Goal: Task Accomplishment & Management: Manage account settings

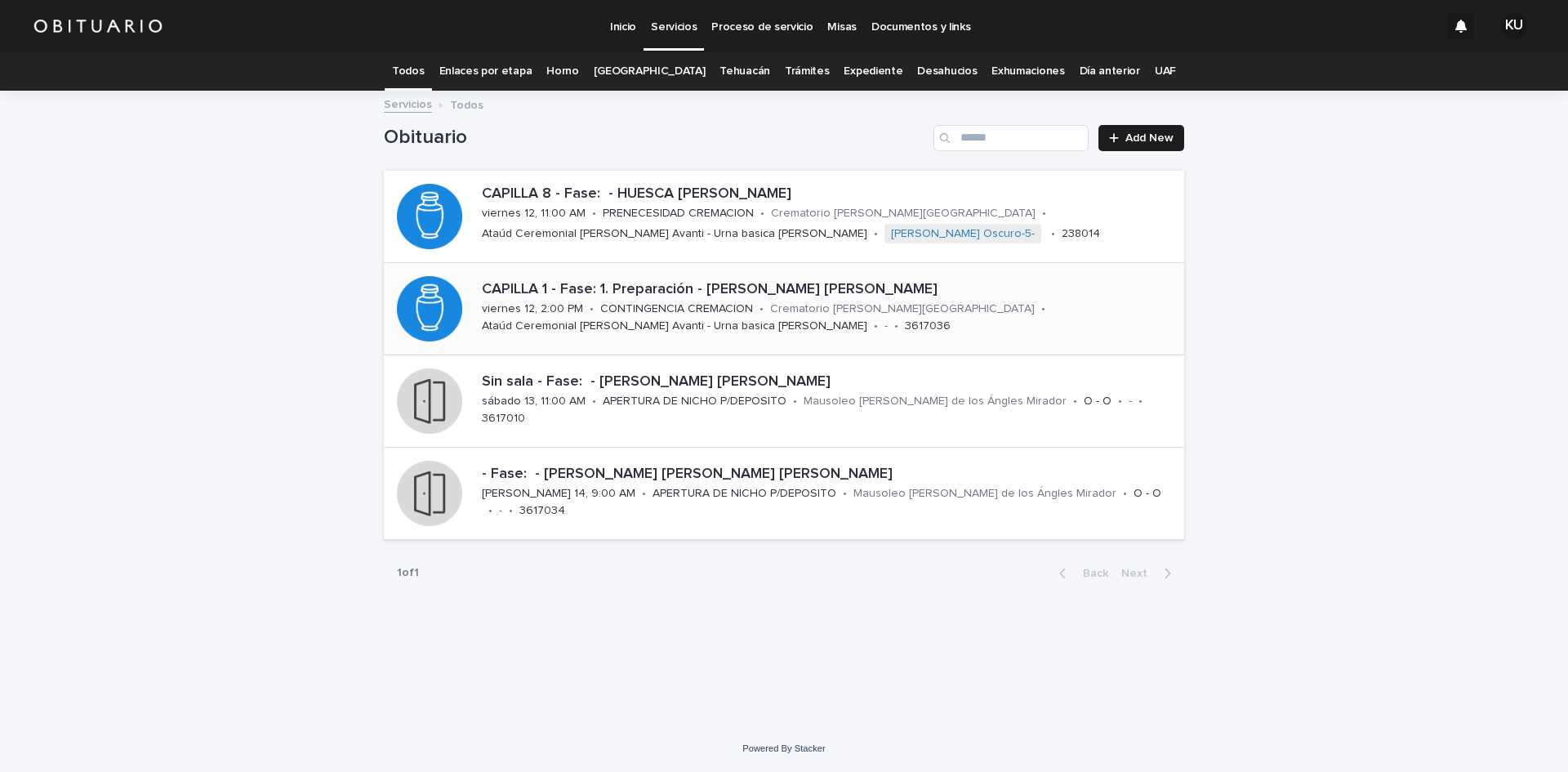
click at [991, 301] on div "CAPILLA 1 - Fase: 1. Preparación - [PERSON_NAME] [PERSON_NAME] 12, 2:00 PM • CO…" at bounding box center [830, 308] width 709 height 67
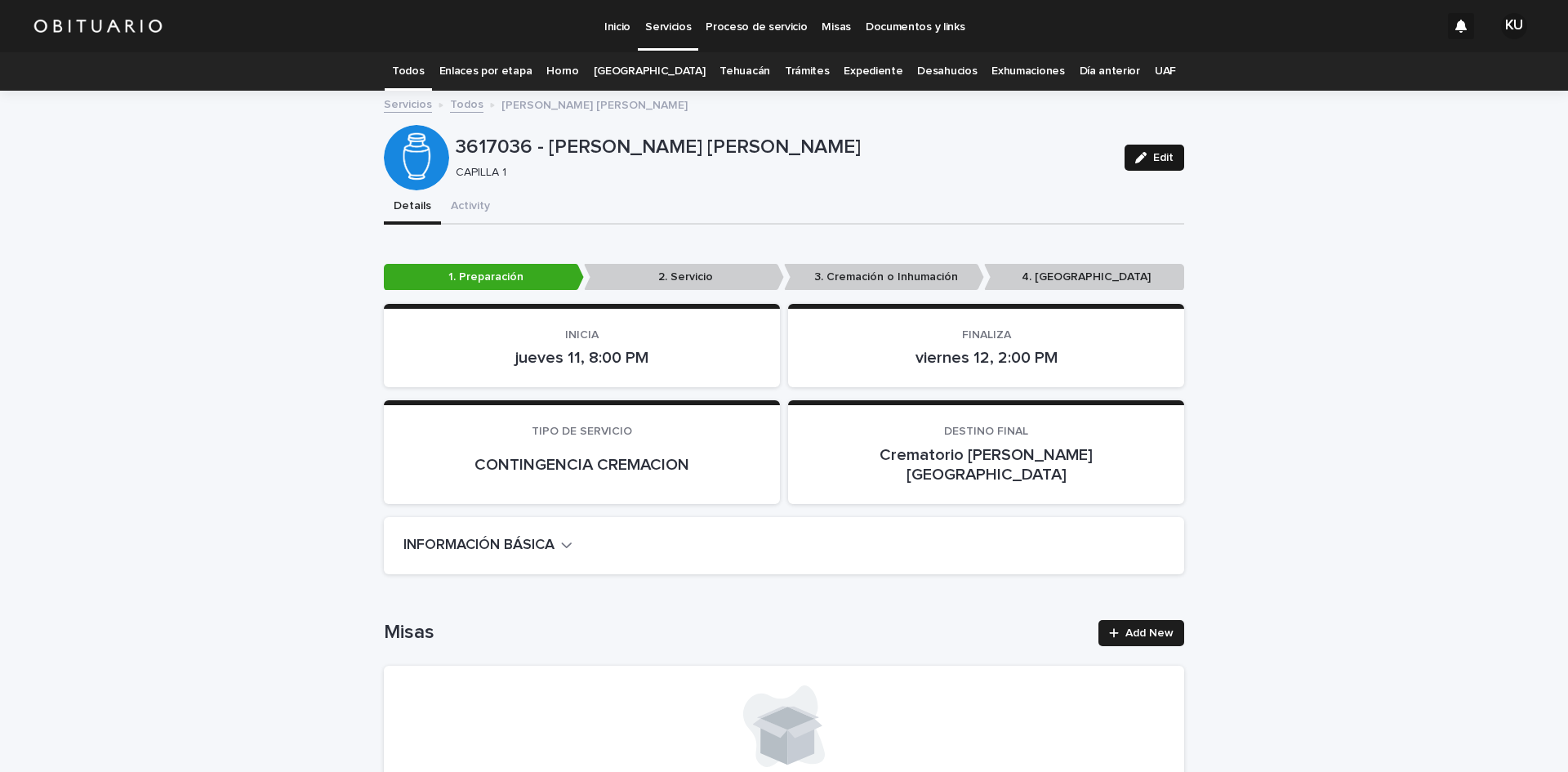
click at [1149, 147] on button "Edit" at bounding box center [1154, 157] width 60 height 26
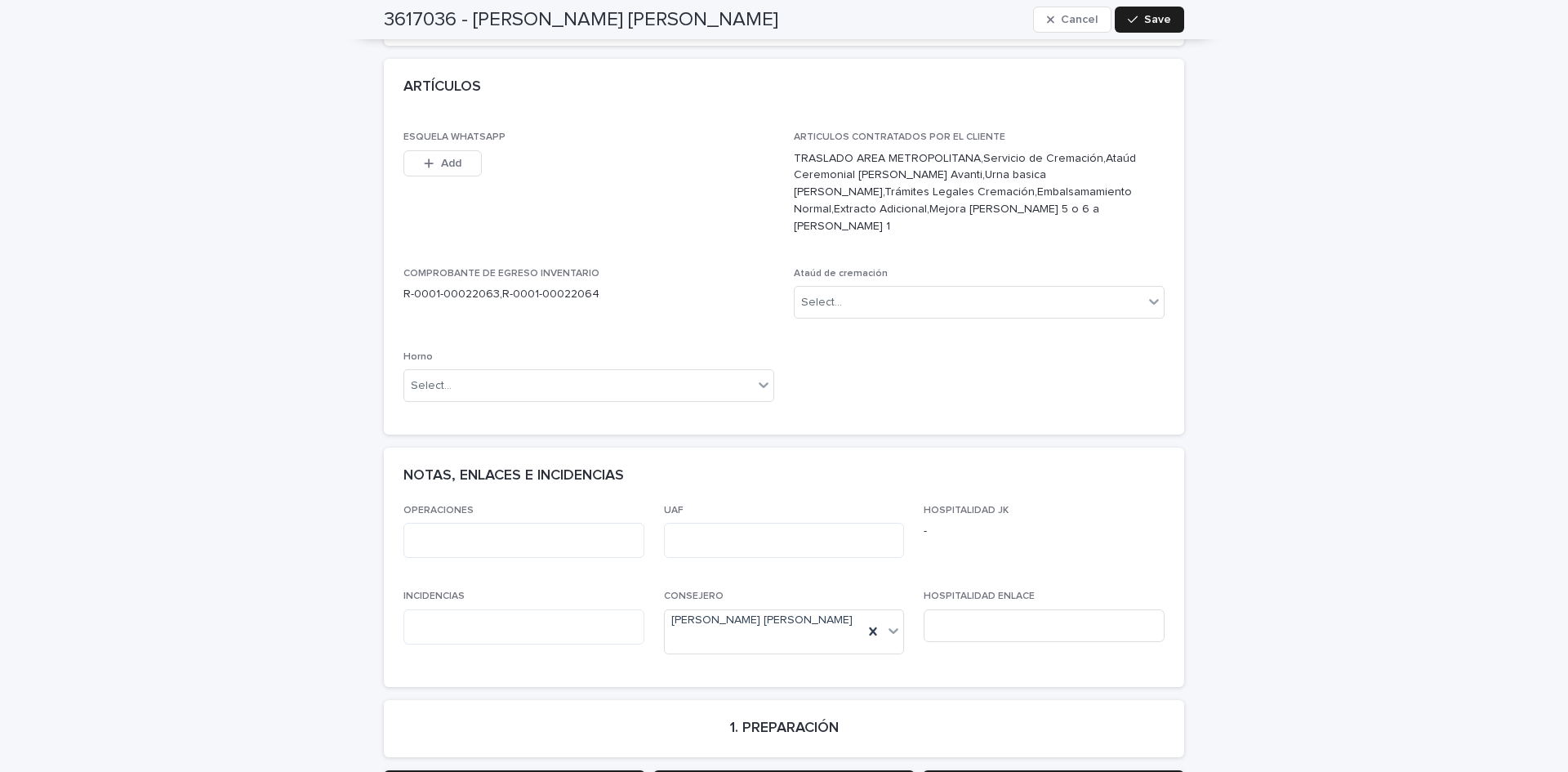
scroll to position [817, 0]
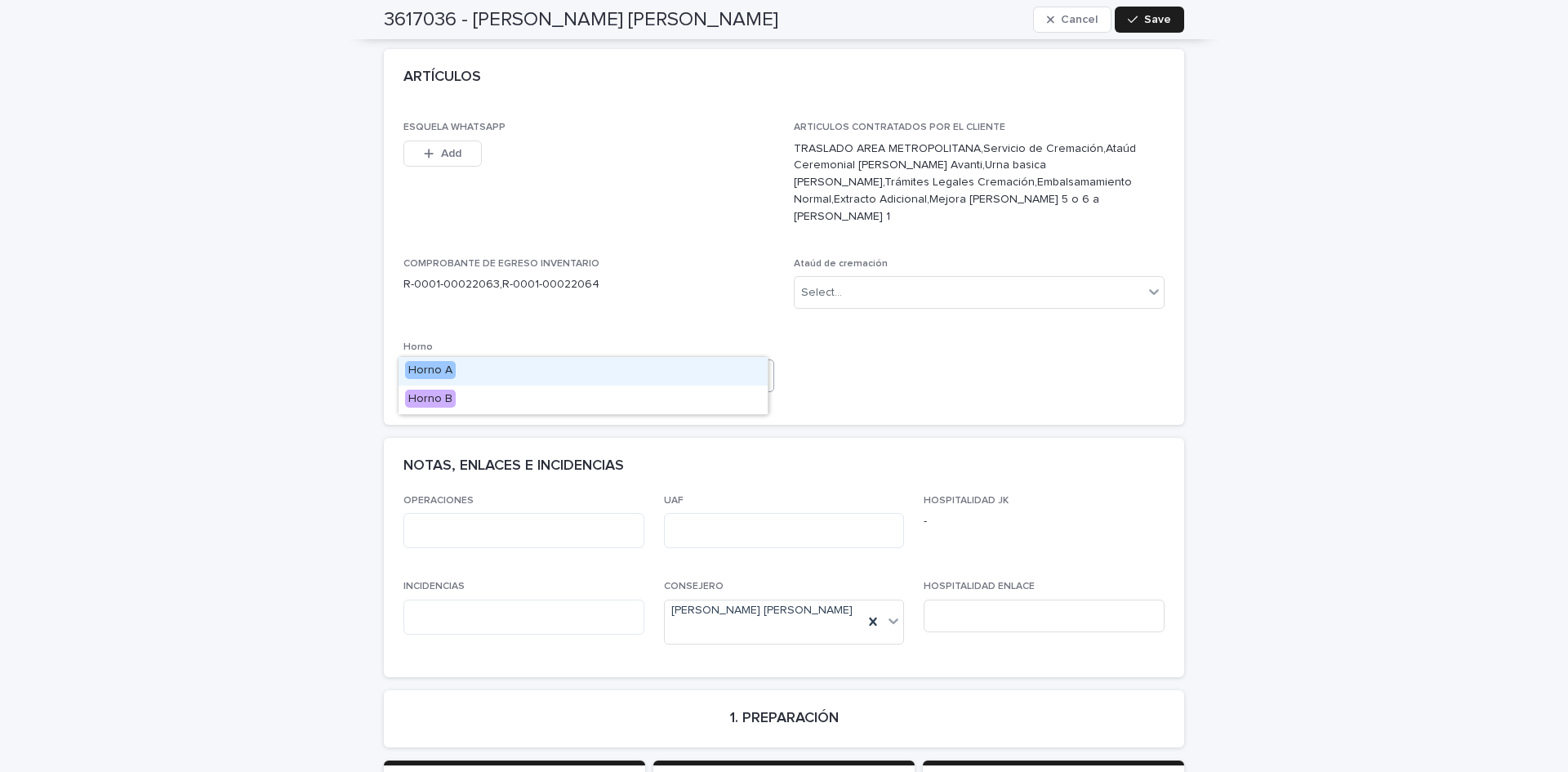
click at [596, 363] on div "Select..." at bounding box center [578, 376] width 348 height 27
click at [521, 375] on div "Horno A" at bounding box center [583, 371] width 370 height 29
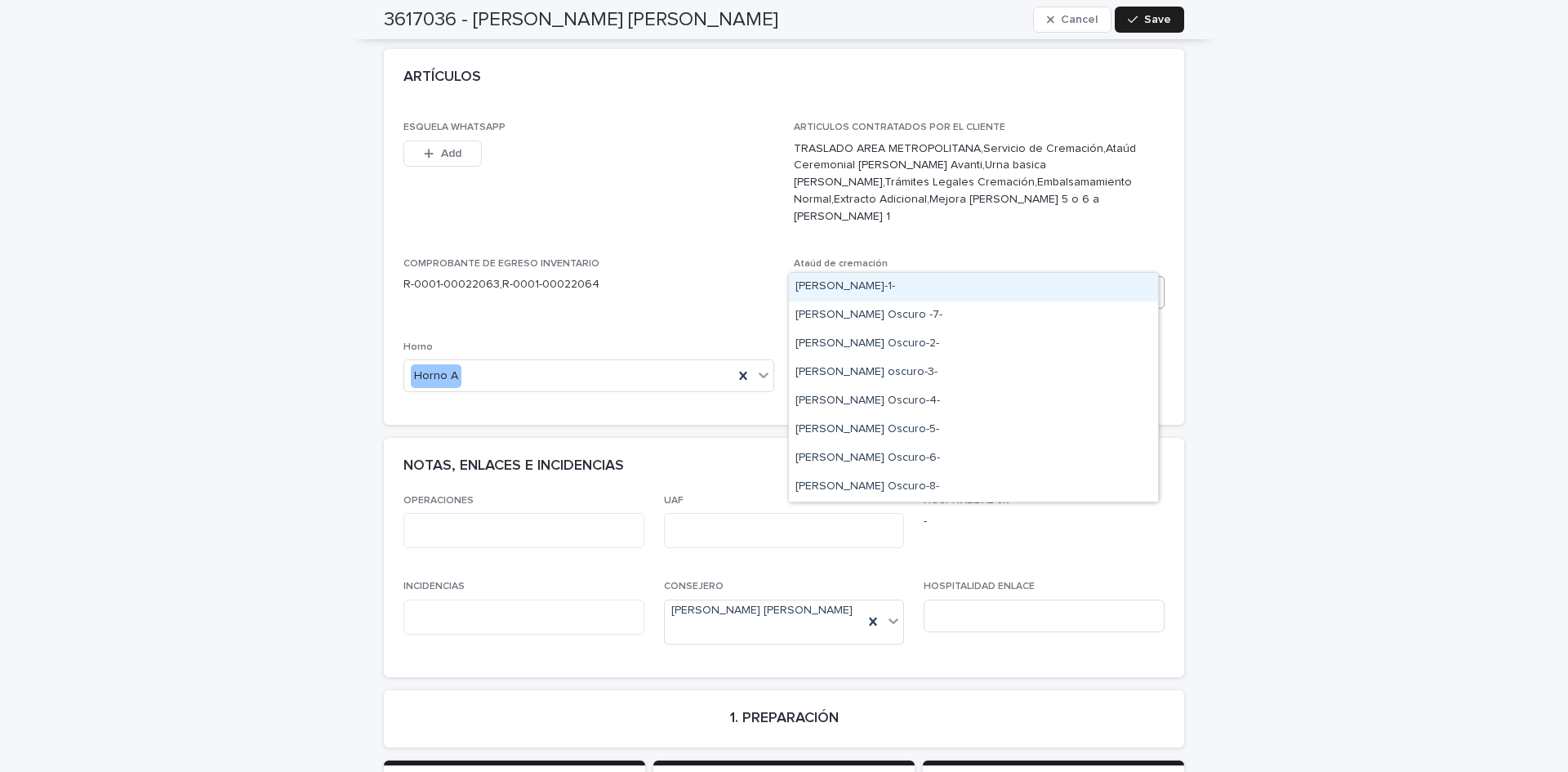
click at [865, 279] on div "Select..." at bounding box center [968, 292] width 348 height 27
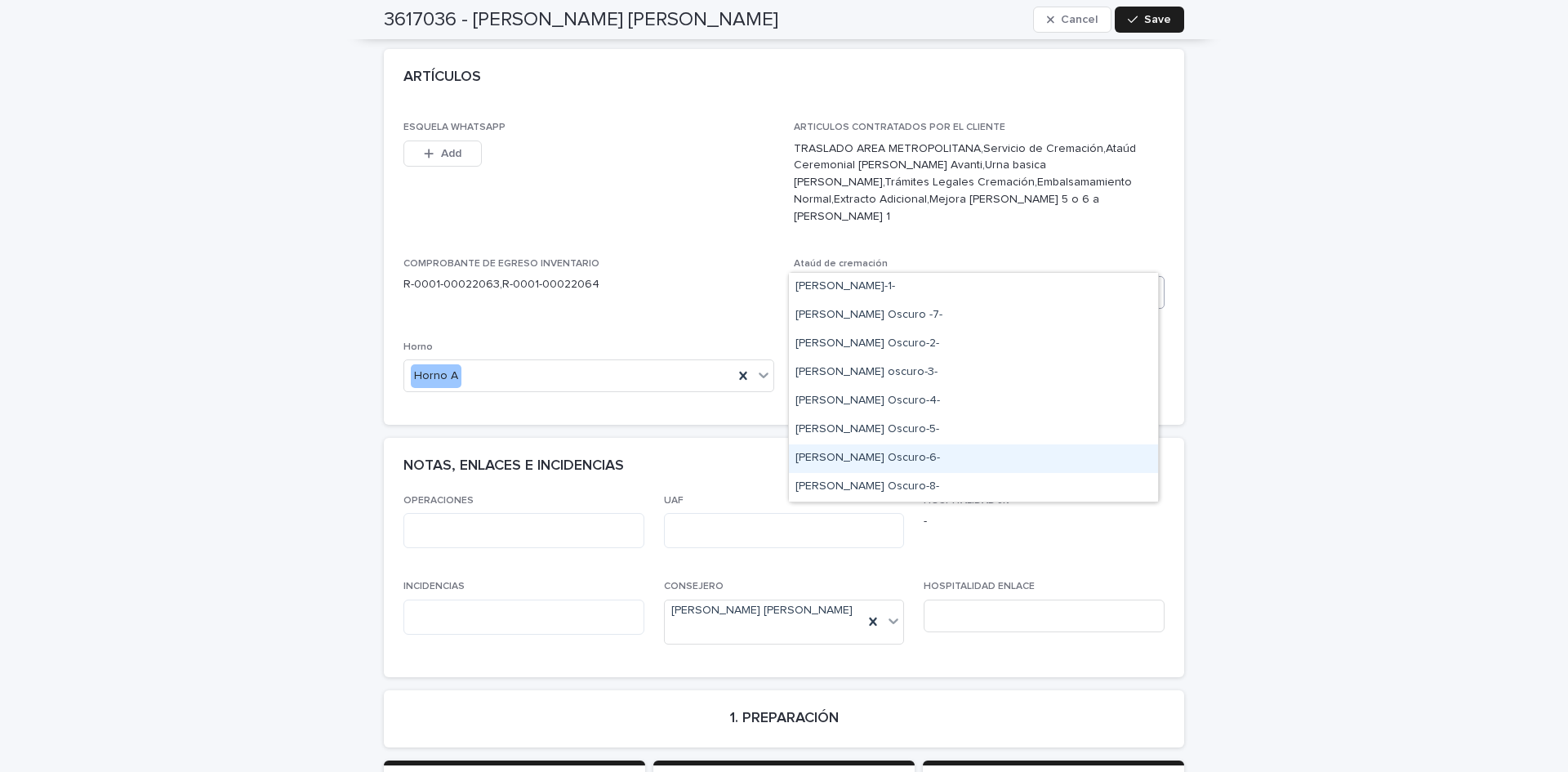
click at [849, 452] on div "[PERSON_NAME] Oscuro-6-" at bounding box center [974, 459] width 370 height 29
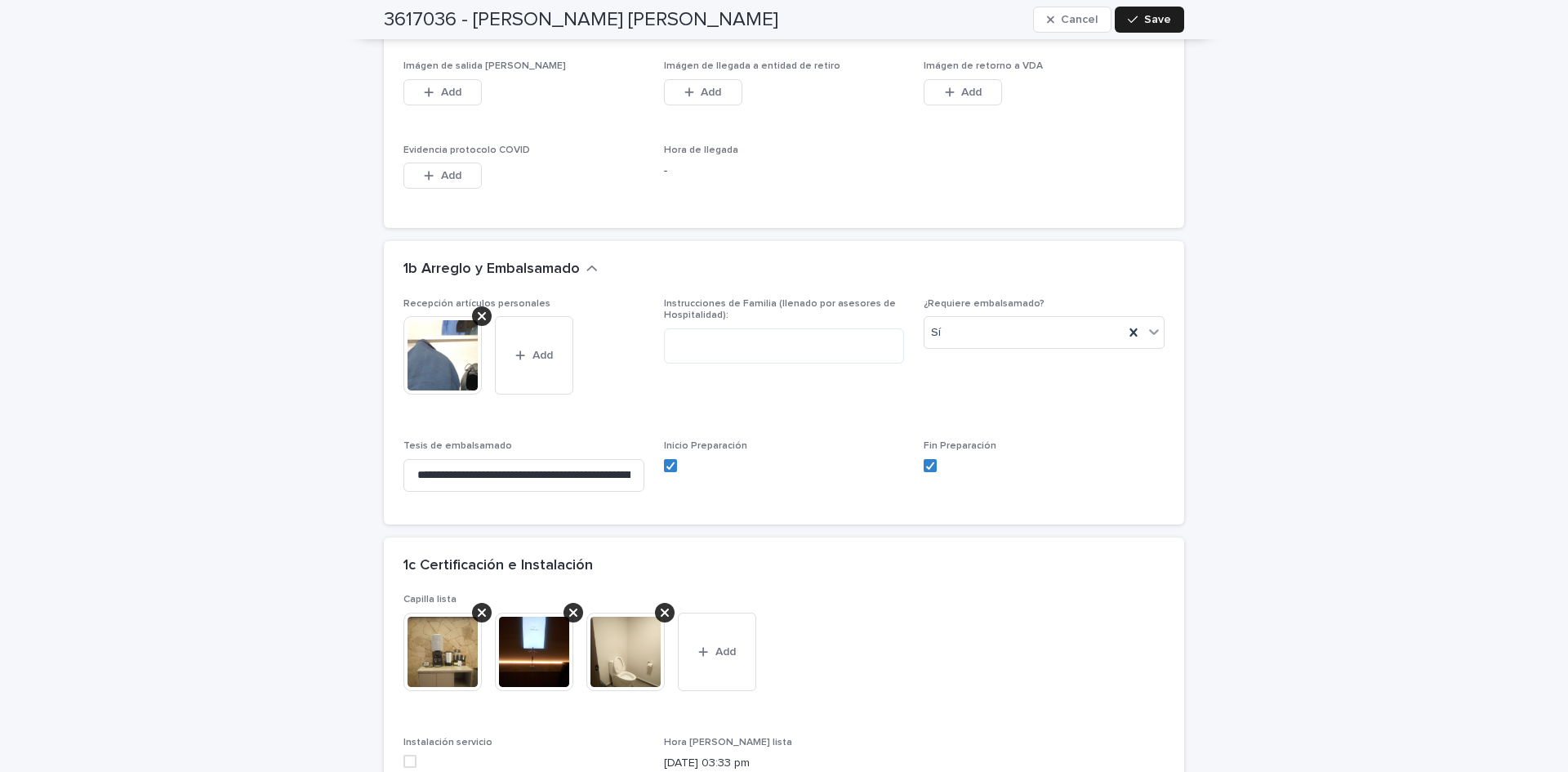
scroll to position [3499, 0]
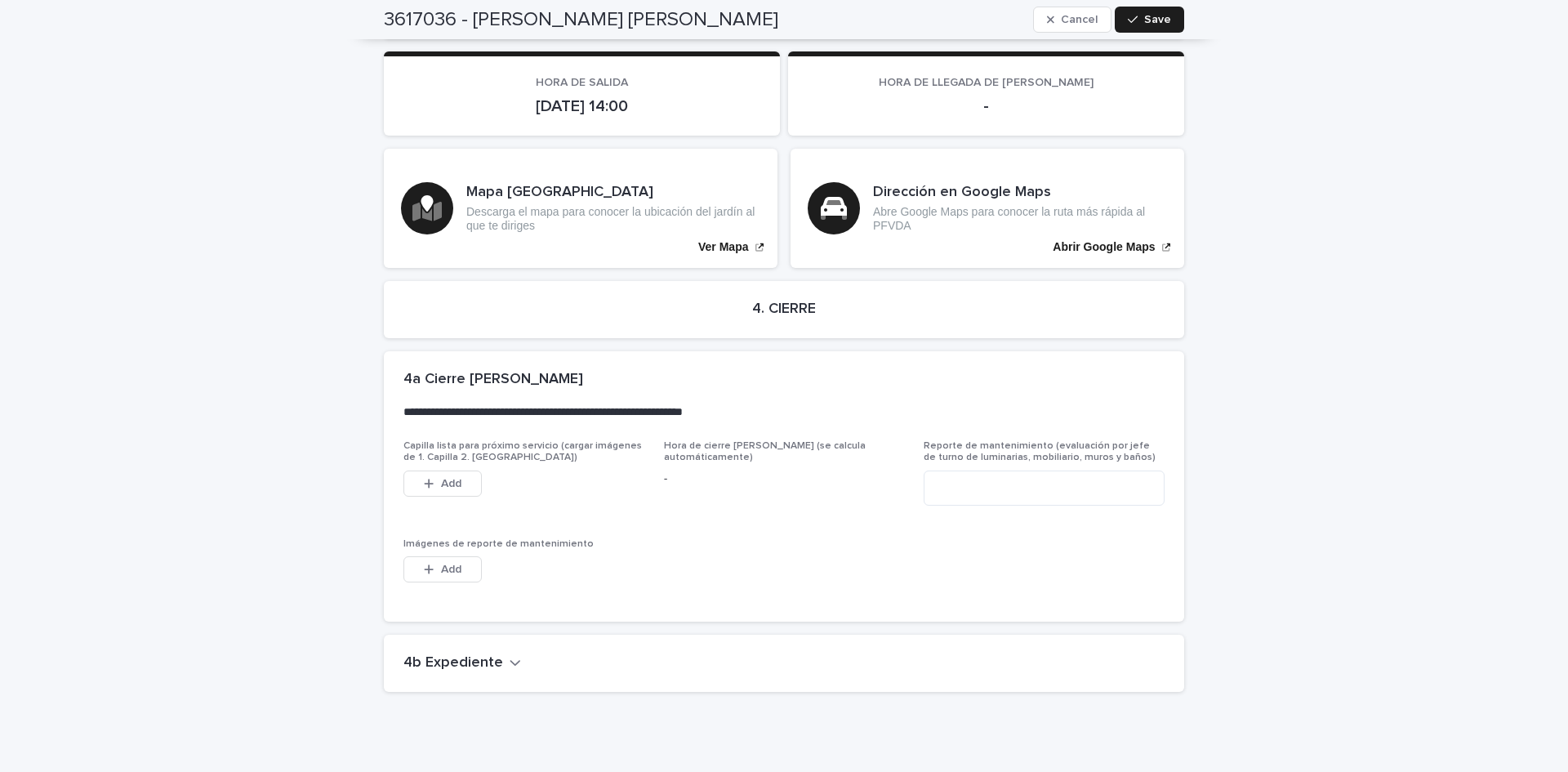
click at [511, 660] on icon "button" at bounding box center [516, 663] width 10 height 6
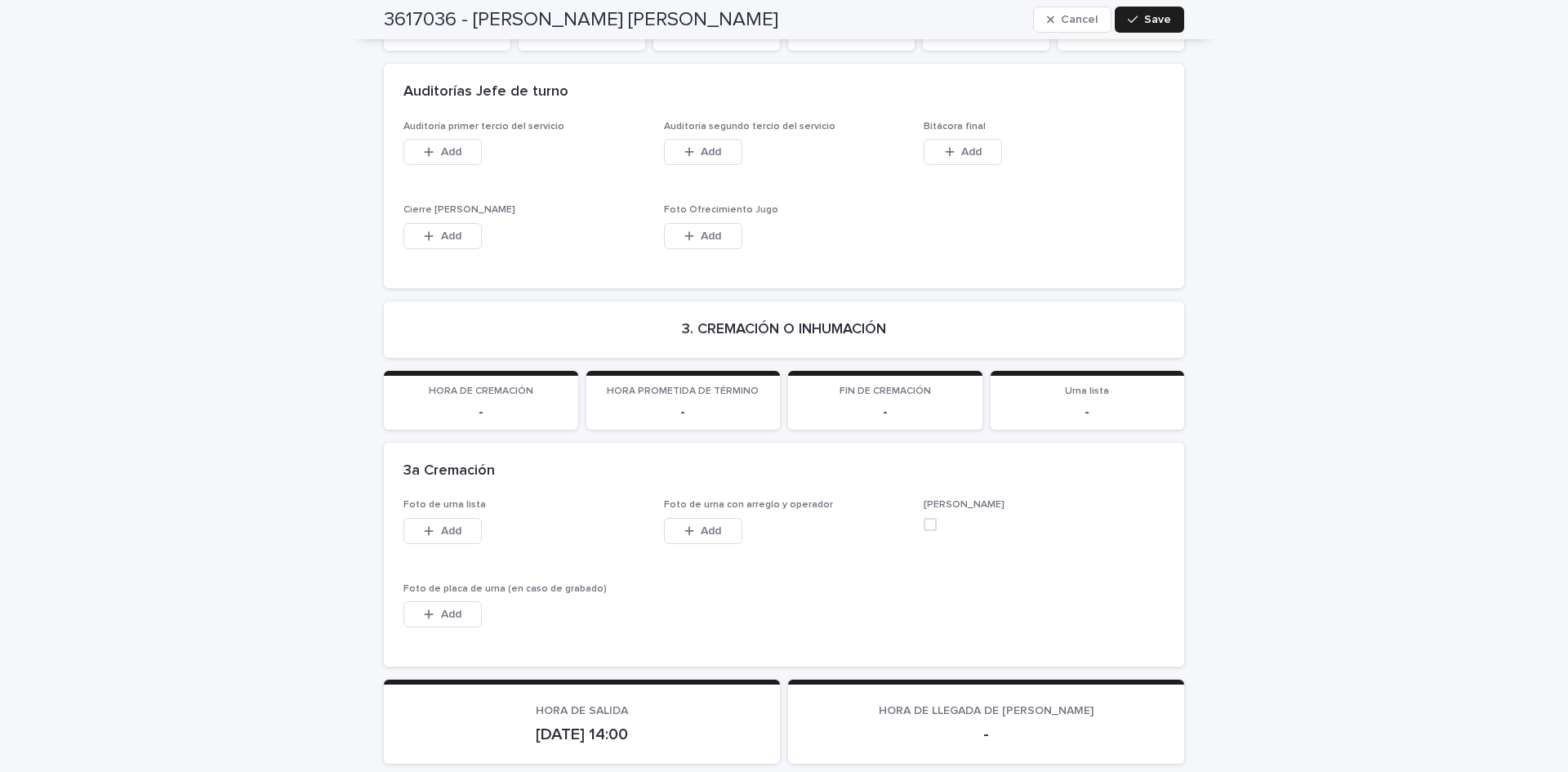
scroll to position [4049, 0]
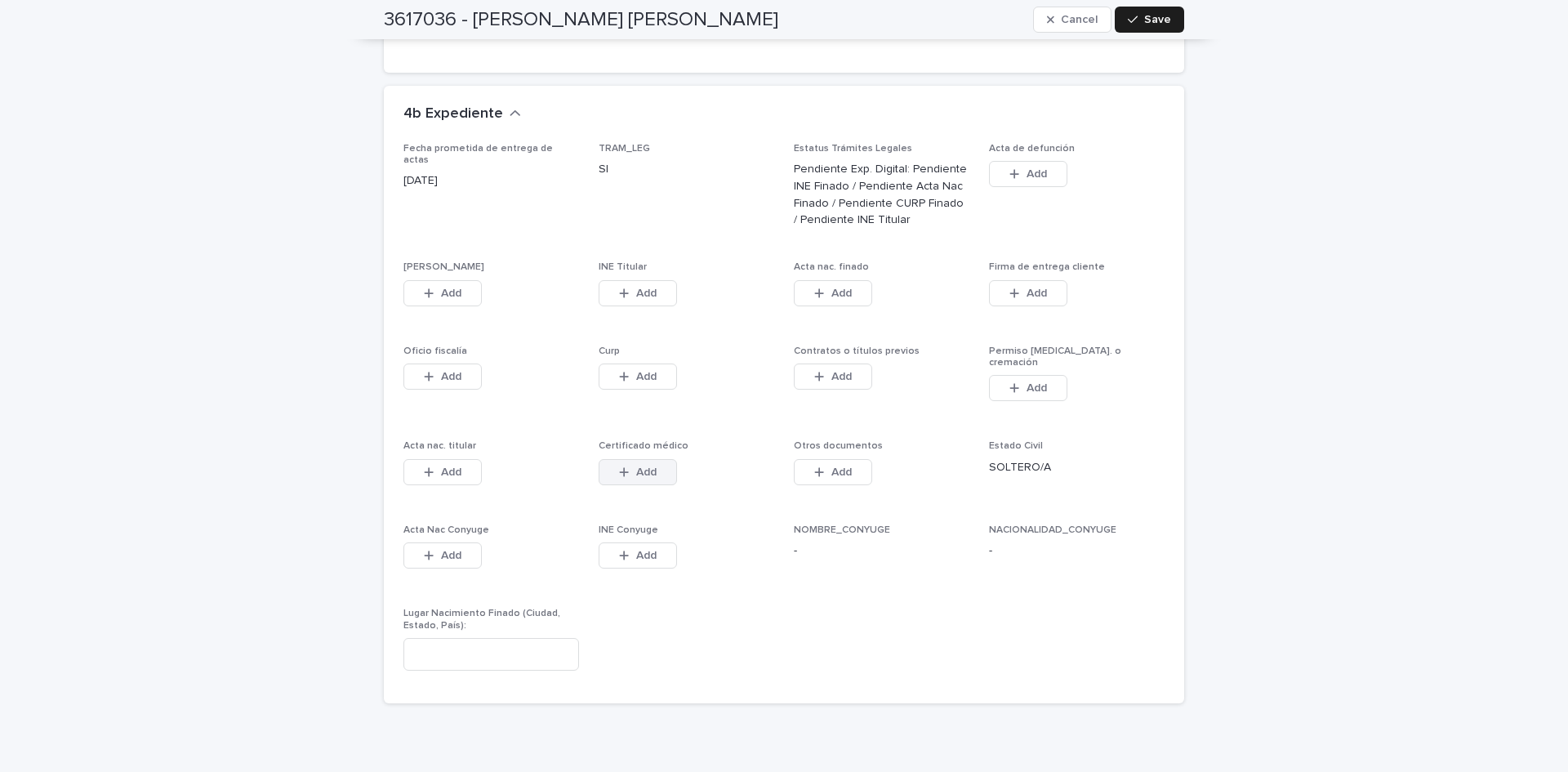
click at [650, 467] on span "Add" at bounding box center [647, 472] width 20 height 11
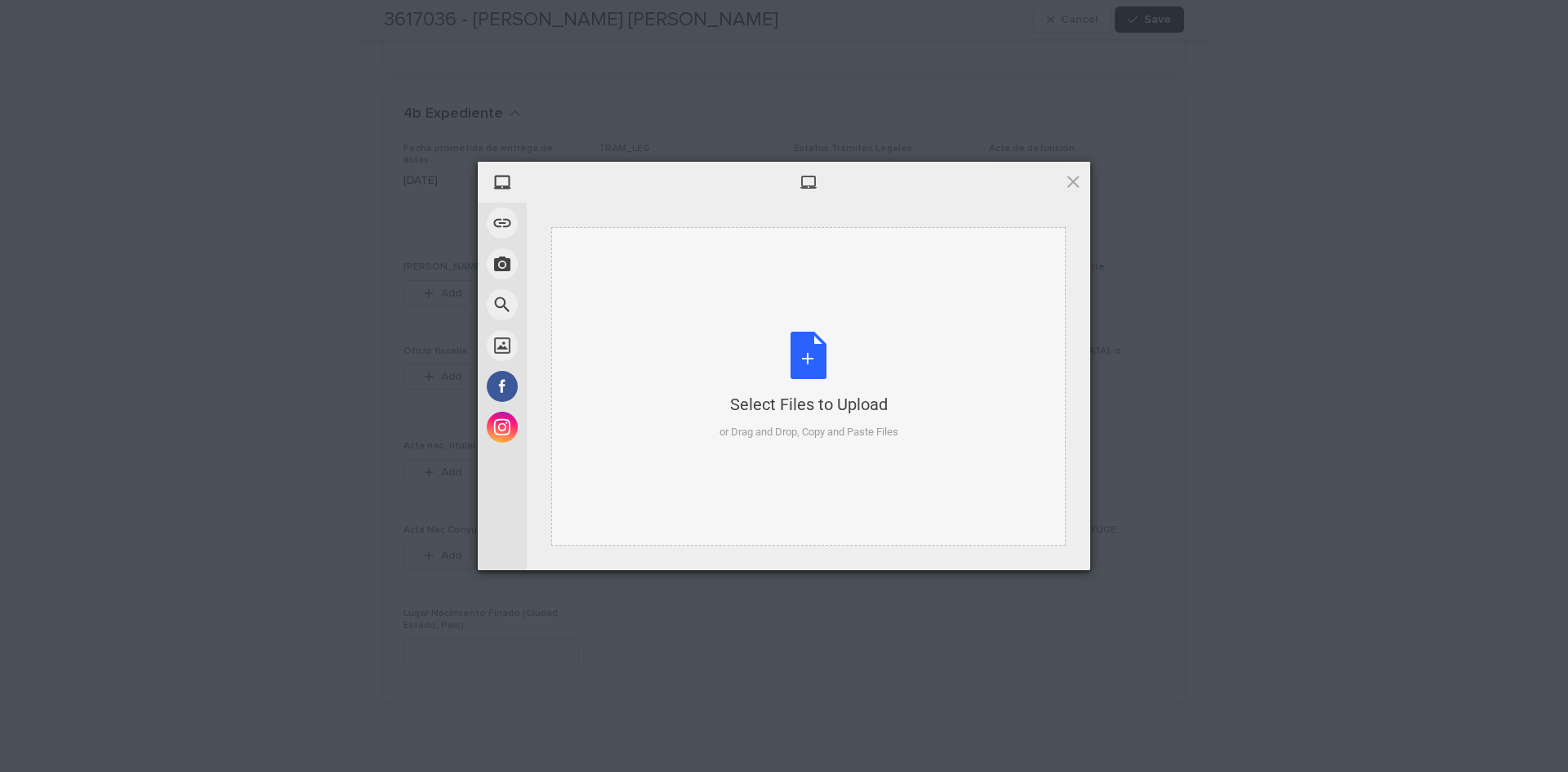
click at [817, 348] on div "Select Files to Upload or Drag and Drop, Copy and Paste Files" at bounding box center [809, 386] width 179 height 109
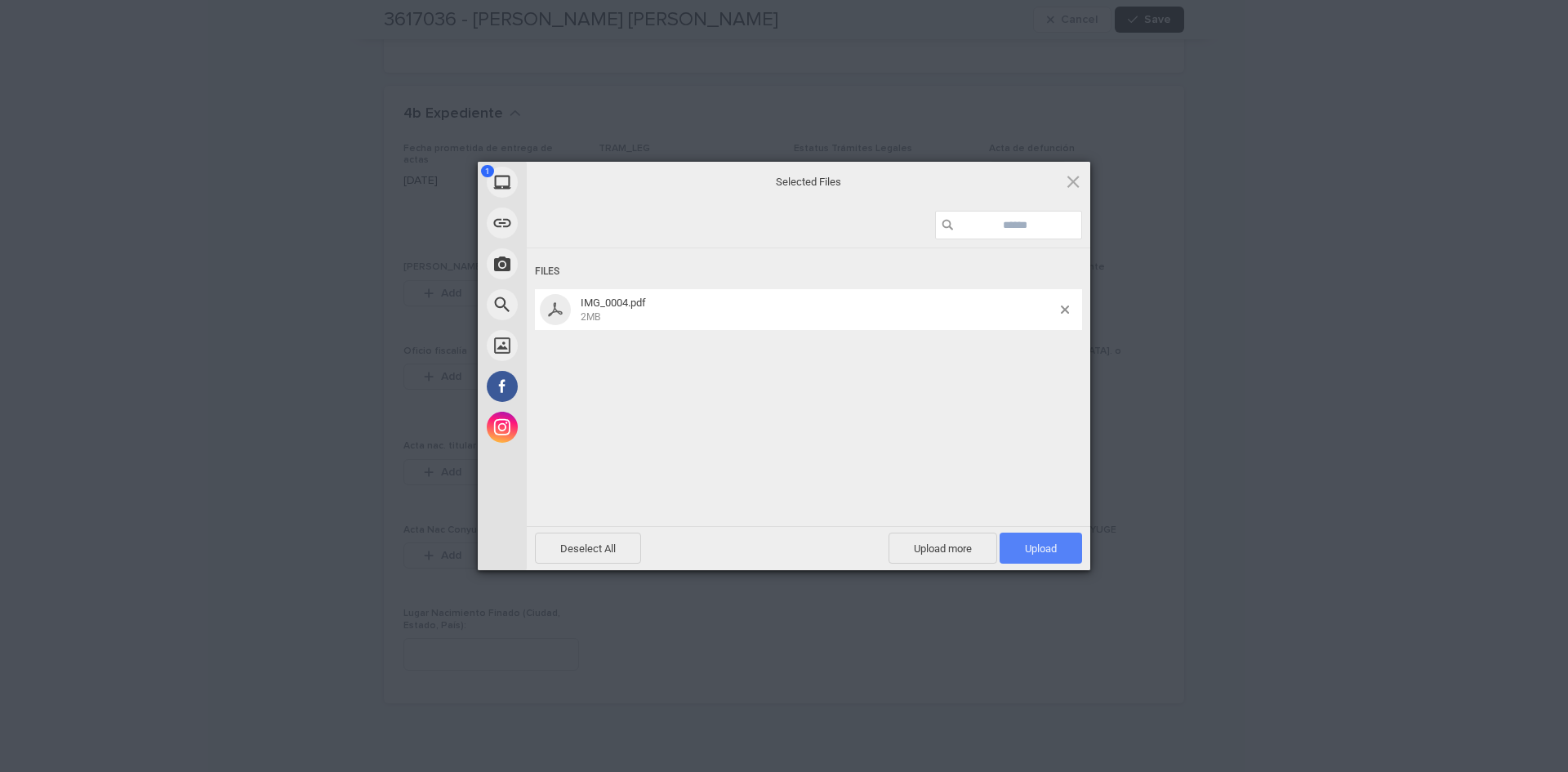
click at [1043, 554] on span "Upload 1" at bounding box center [1040, 548] width 31 height 12
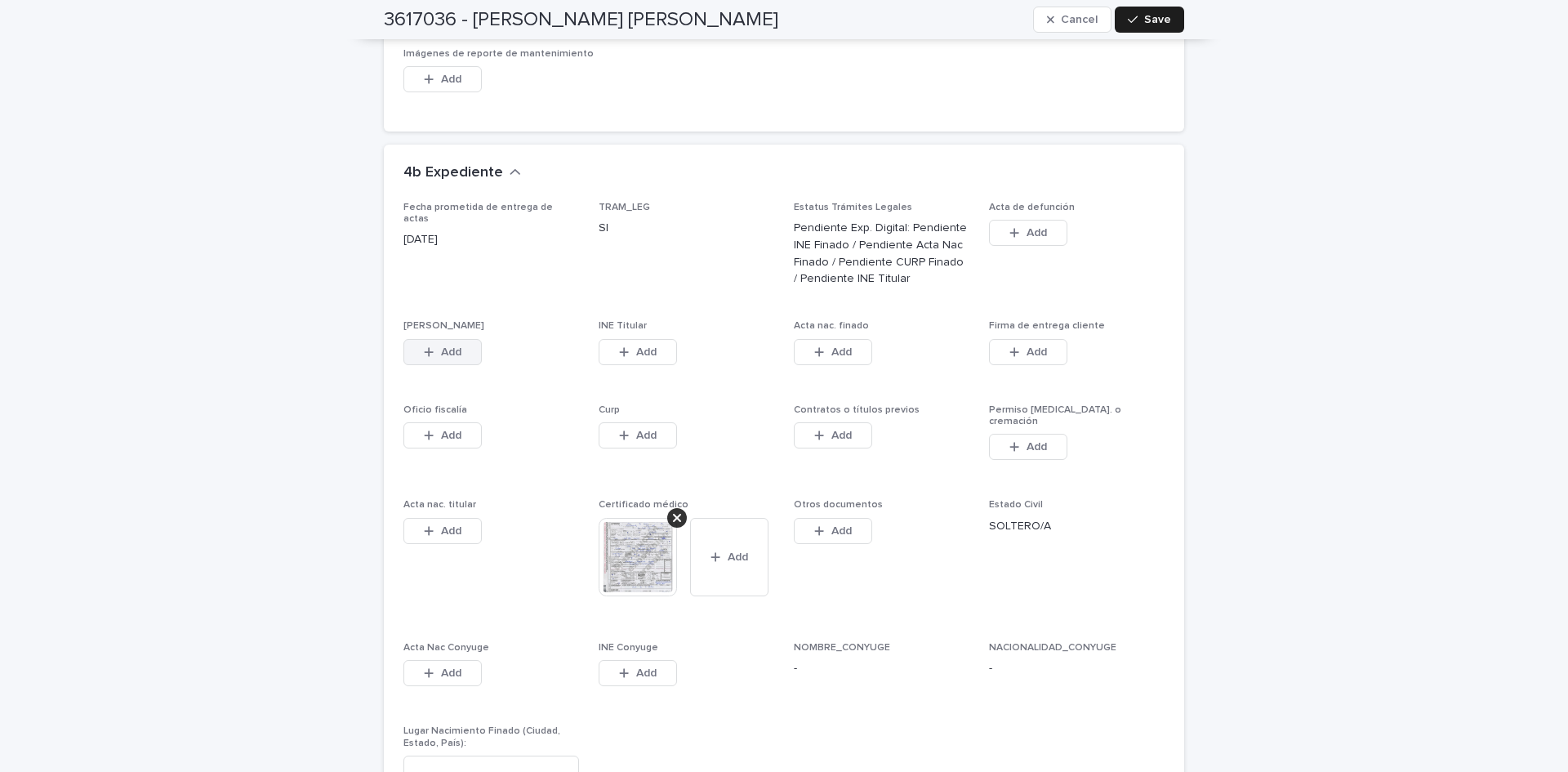
click at [442, 347] on span "Add" at bounding box center [451, 352] width 20 height 11
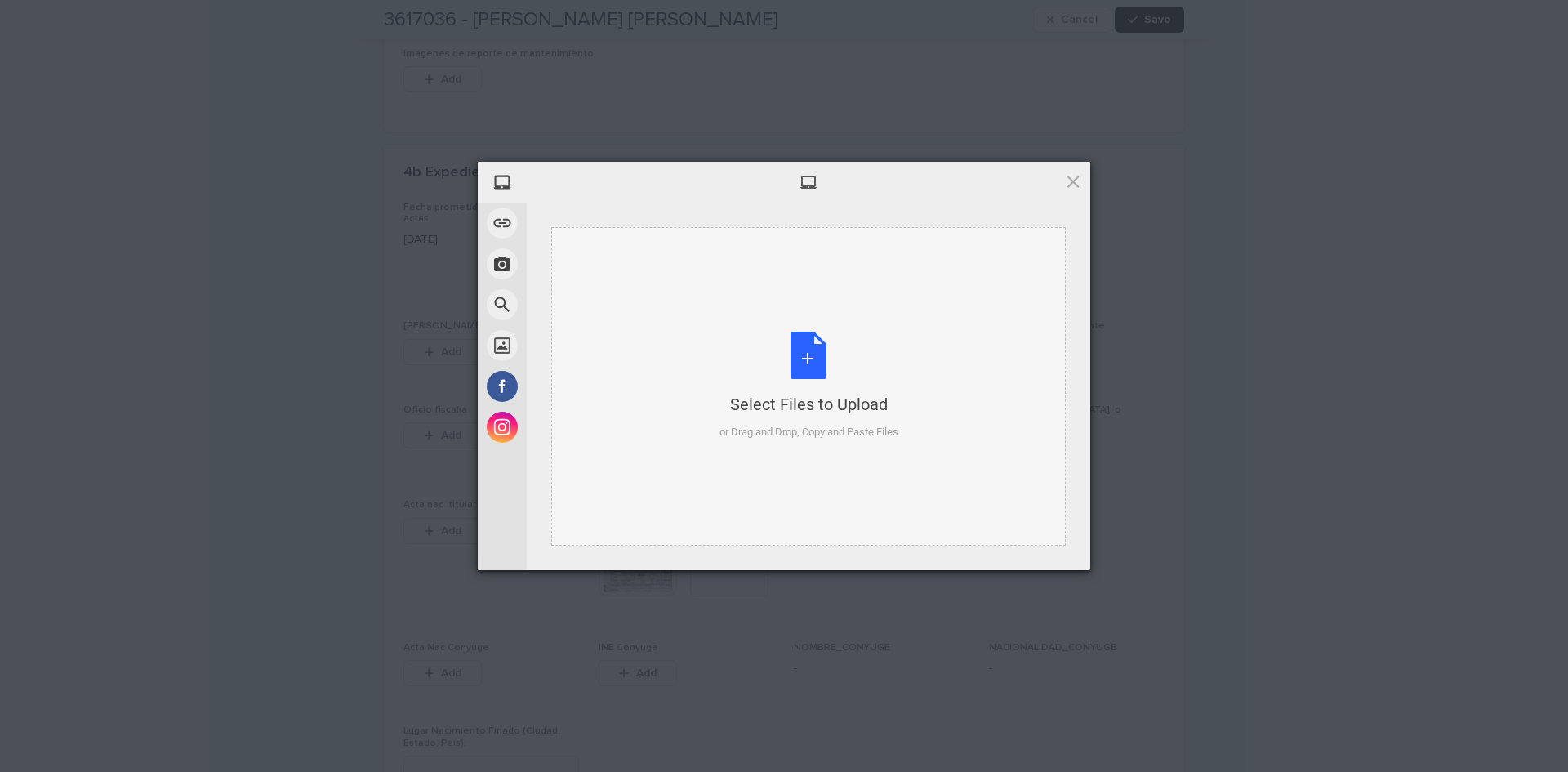
click at [790, 363] on div "Select Files to Upload or Drag and Drop, Copy and Paste Files" at bounding box center [809, 386] width 179 height 109
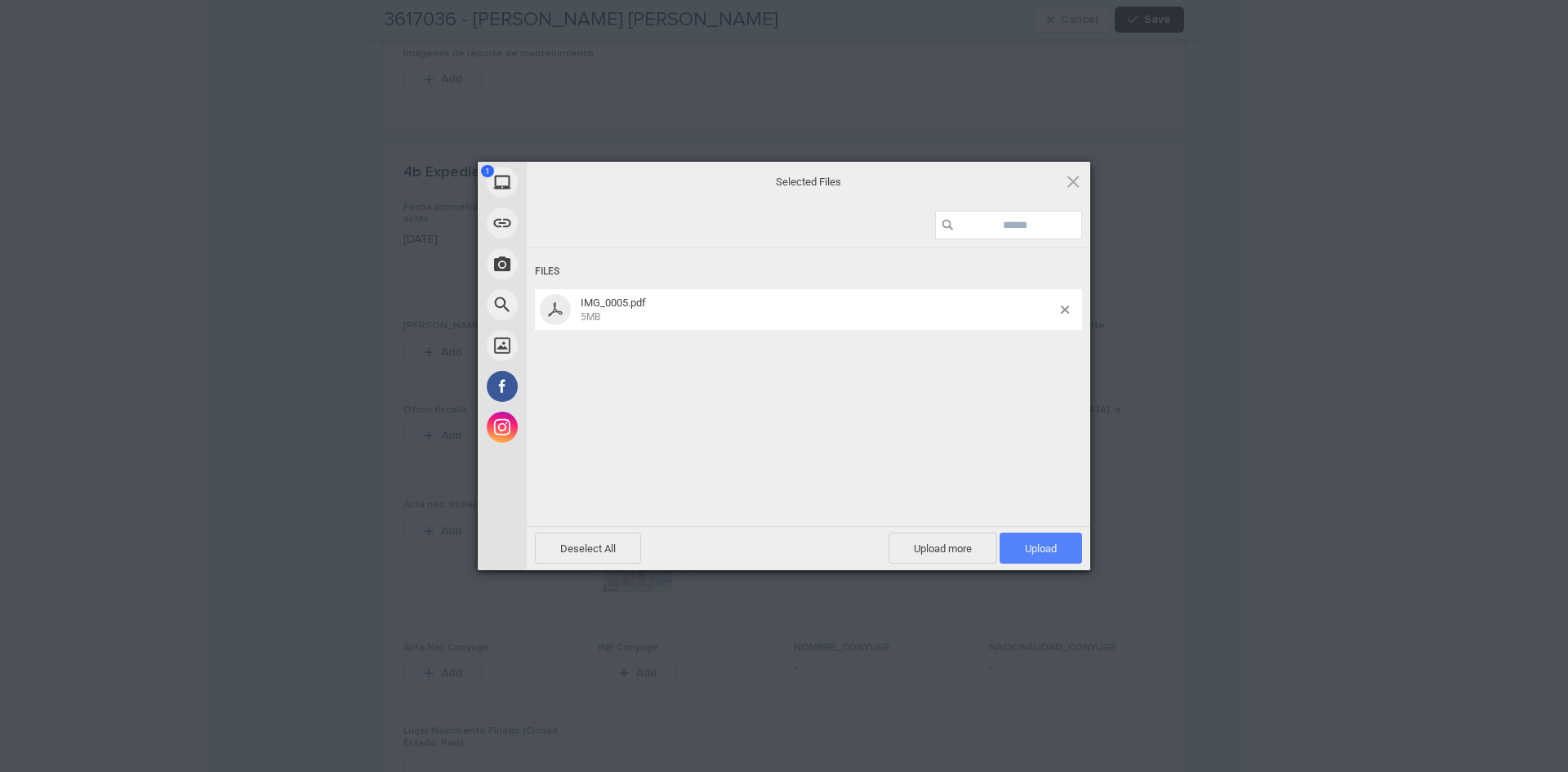
click at [1039, 549] on span "Upload 1" at bounding box center [1040, 548] width 31 height 12
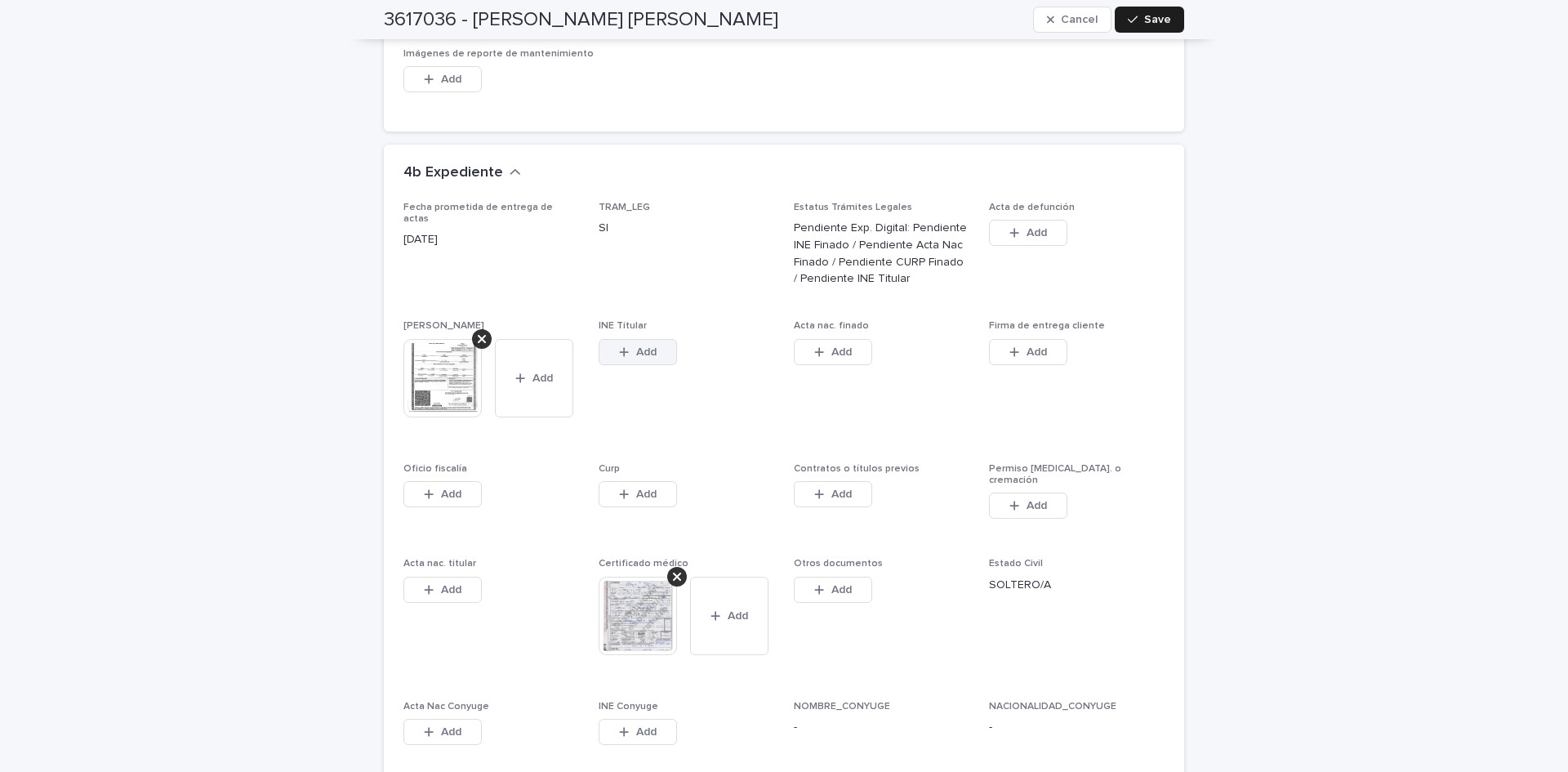
click at [633, 339] on button "Add" at bounding box center [638, 352] width 79 height 26
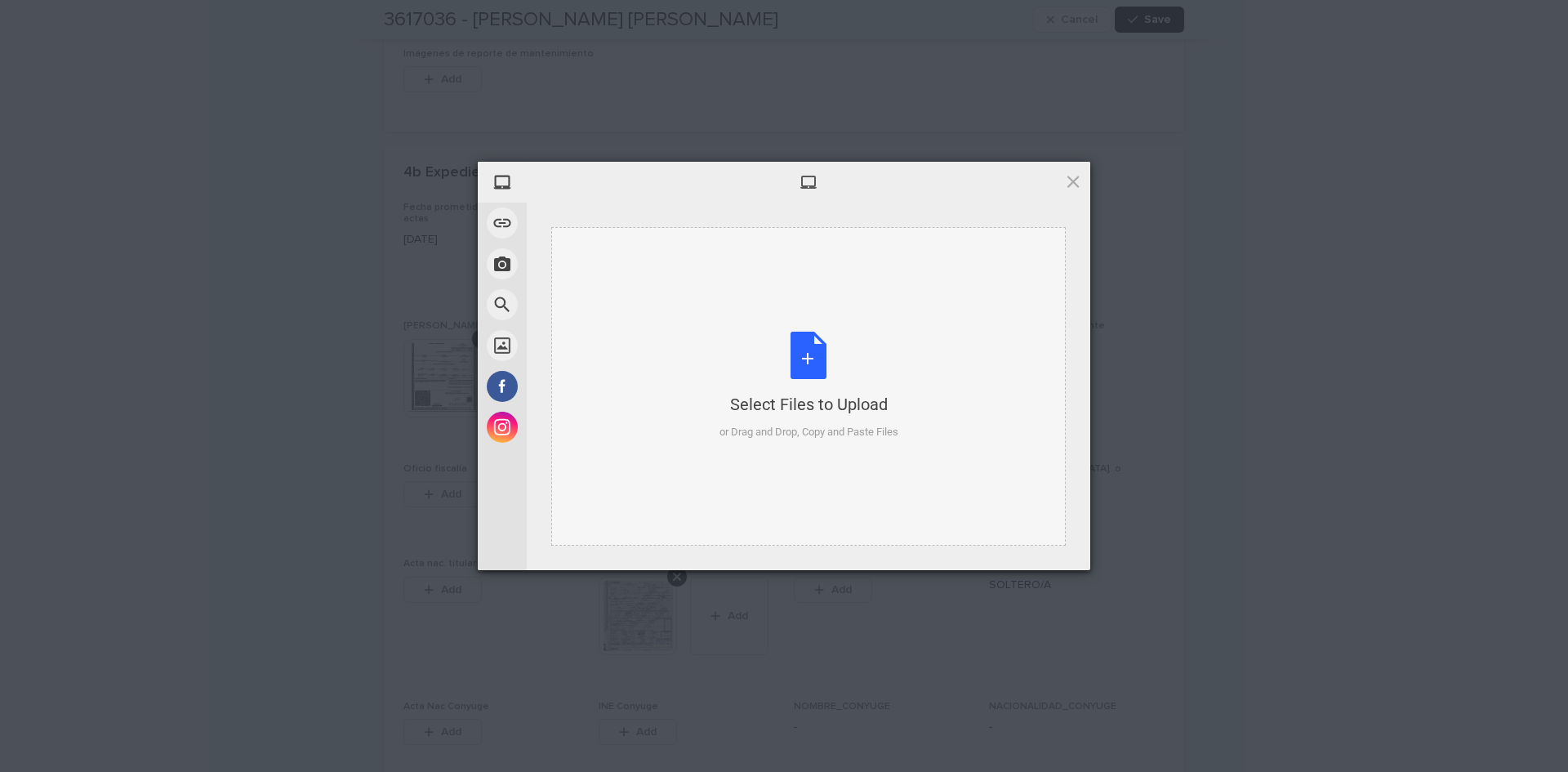
click at [818, 361] on div "Select Files to Upload or Drag and Drop, Copy and Paste Files" at bounding box center [809, 386] width 179 height 109
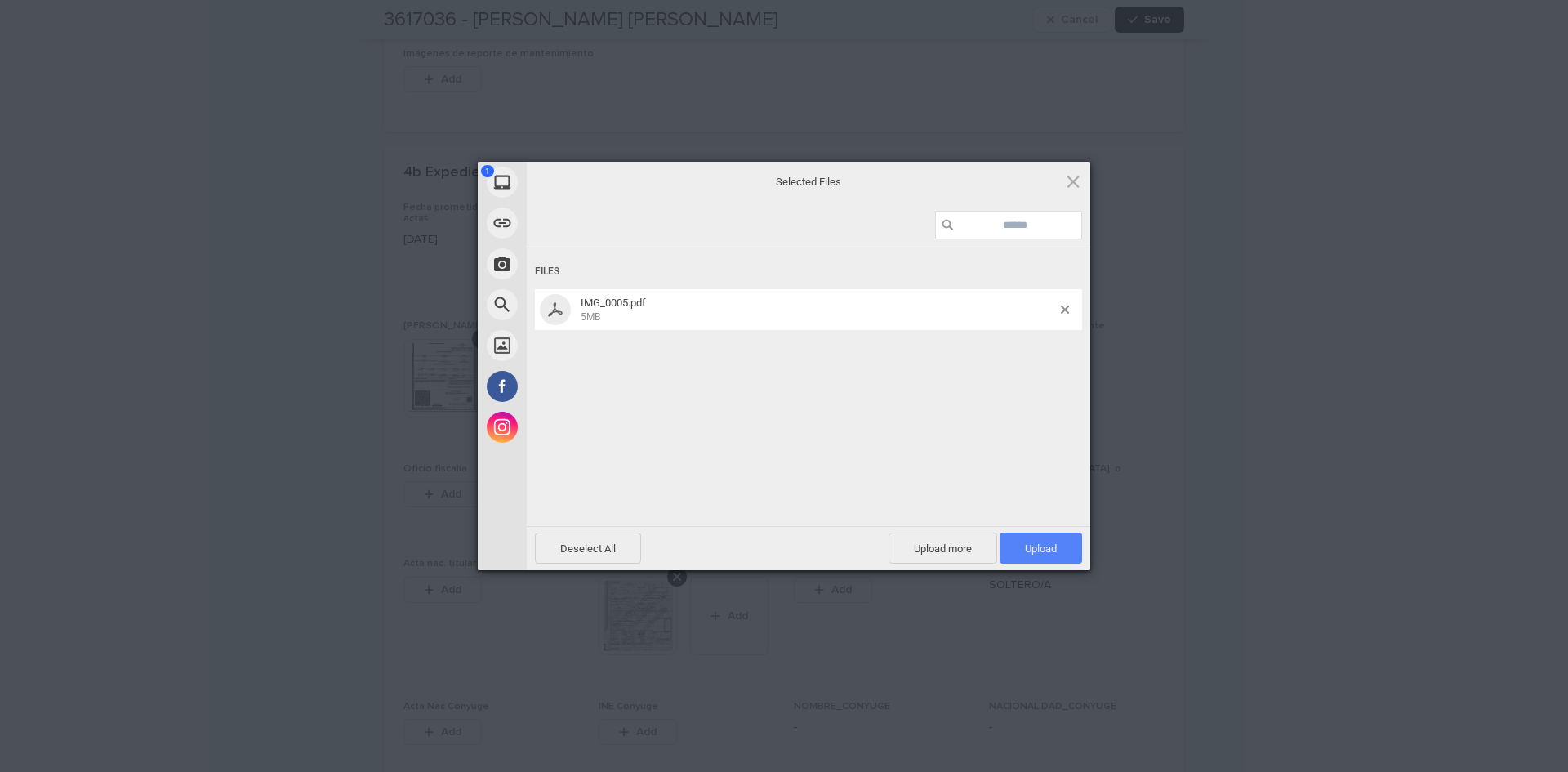
click at [1069, 537] on span "Upload 1" at bounding box center [1040, 548] width 82 height 31
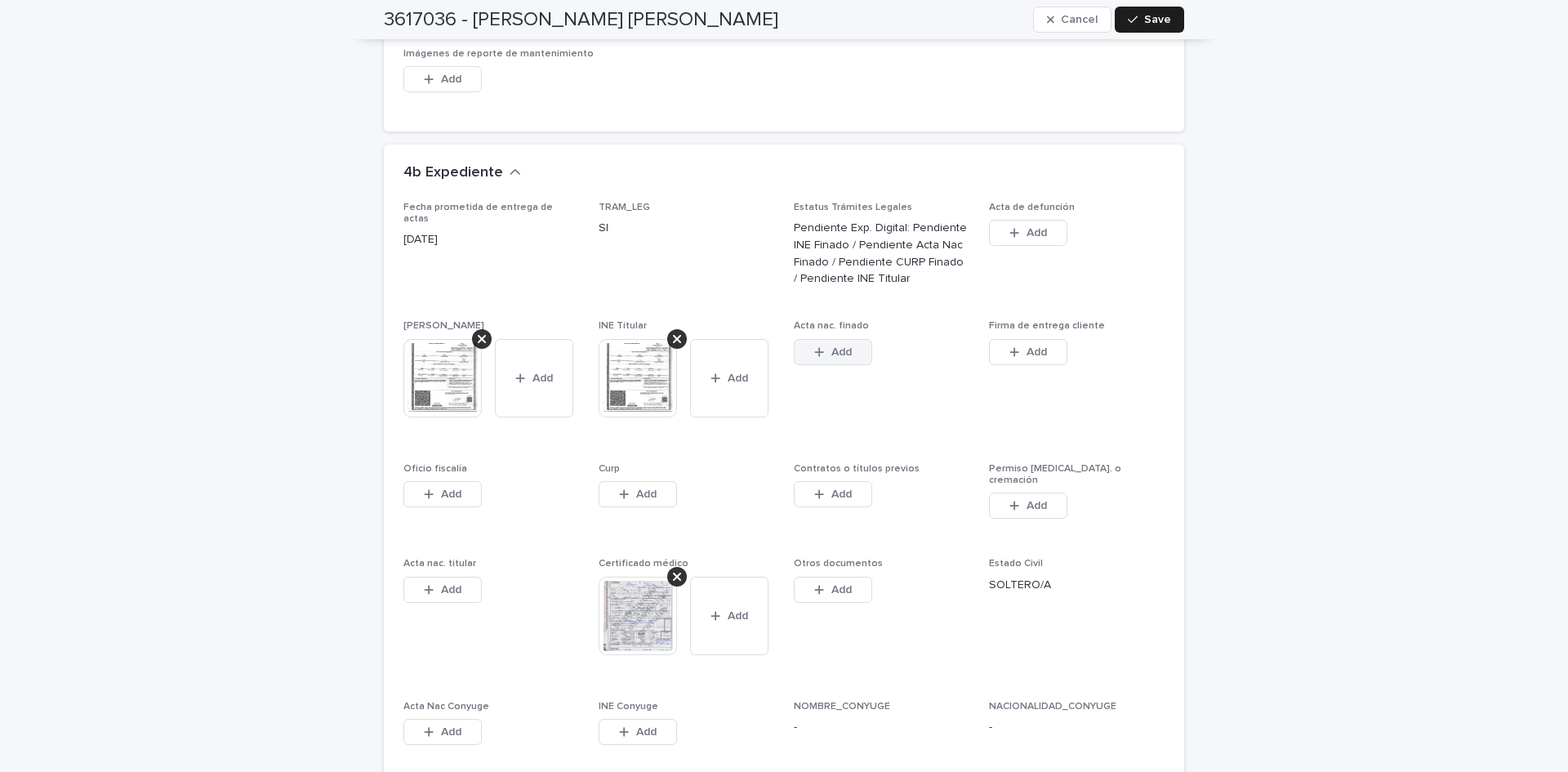
click at [841, 339] on button "Add" at bounding box center [833, 352] width 79 height 26
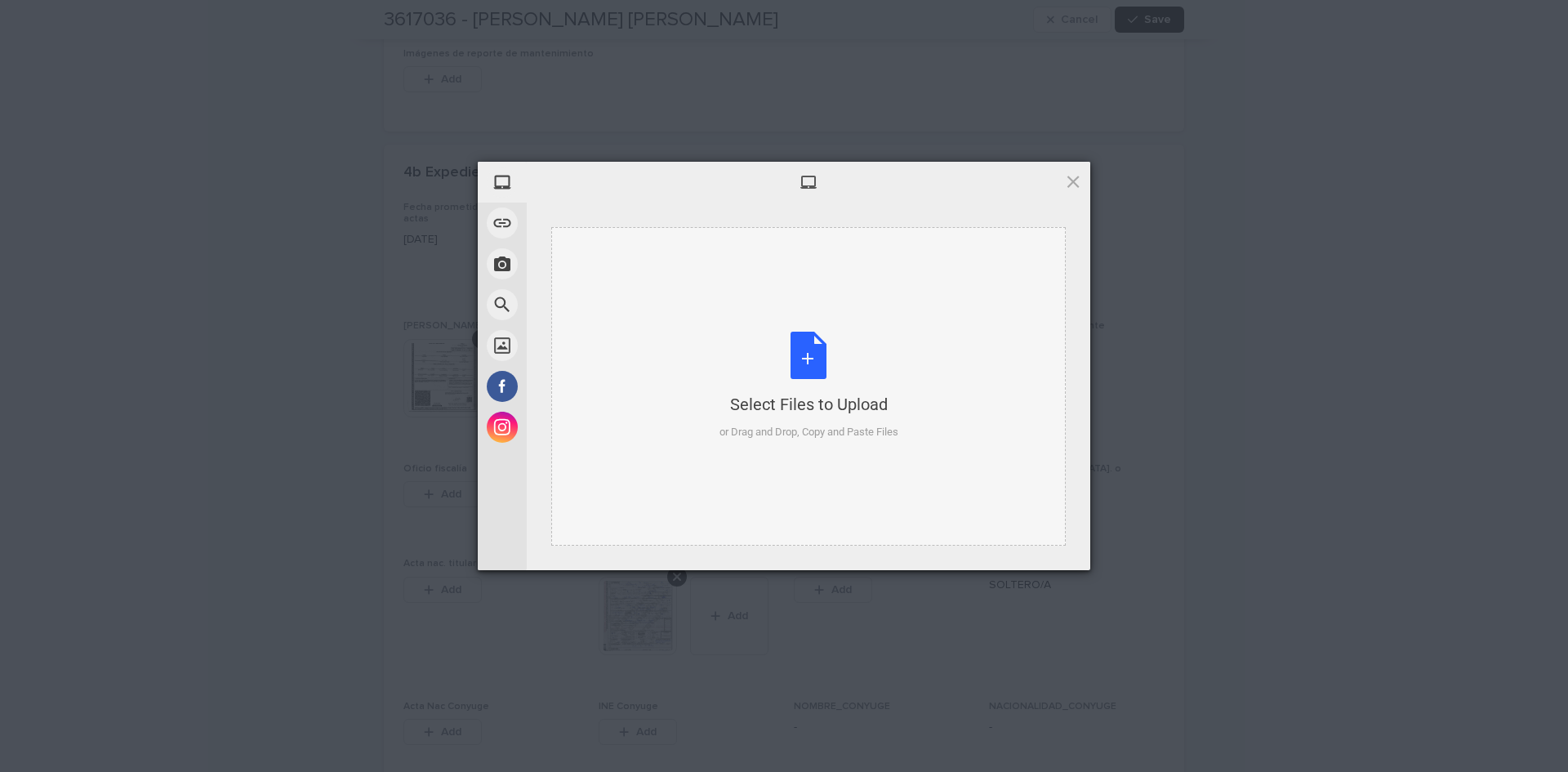
click at [786, 364] on div "Select Files to Upload or Drag and Drop, Copy and Paste Files" at bounding box center [809, 386] width 179 height 109
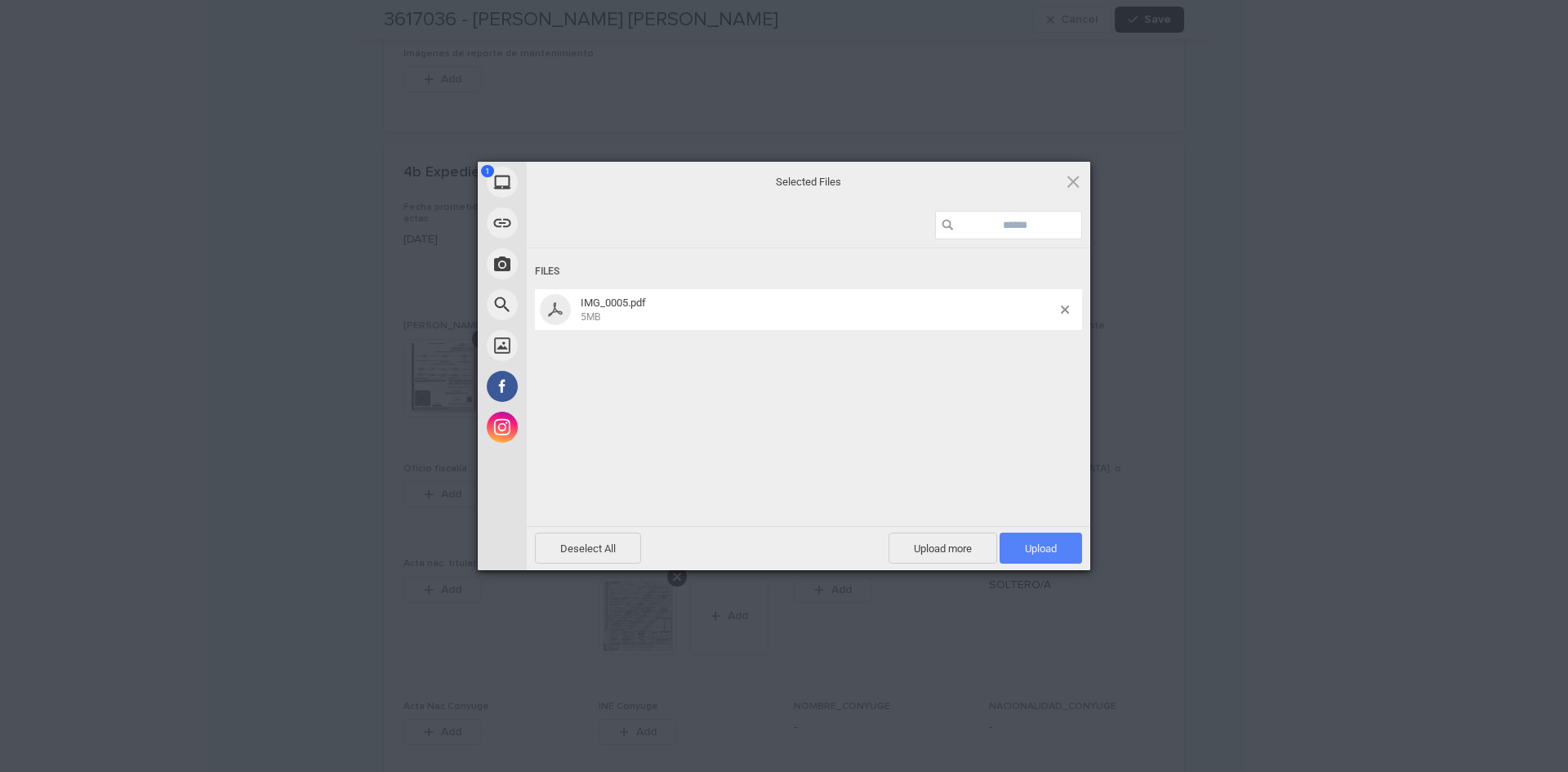
click at [1053, 557] on span "Upload 1" at bounding box center [1040, 548] width 82 height 31
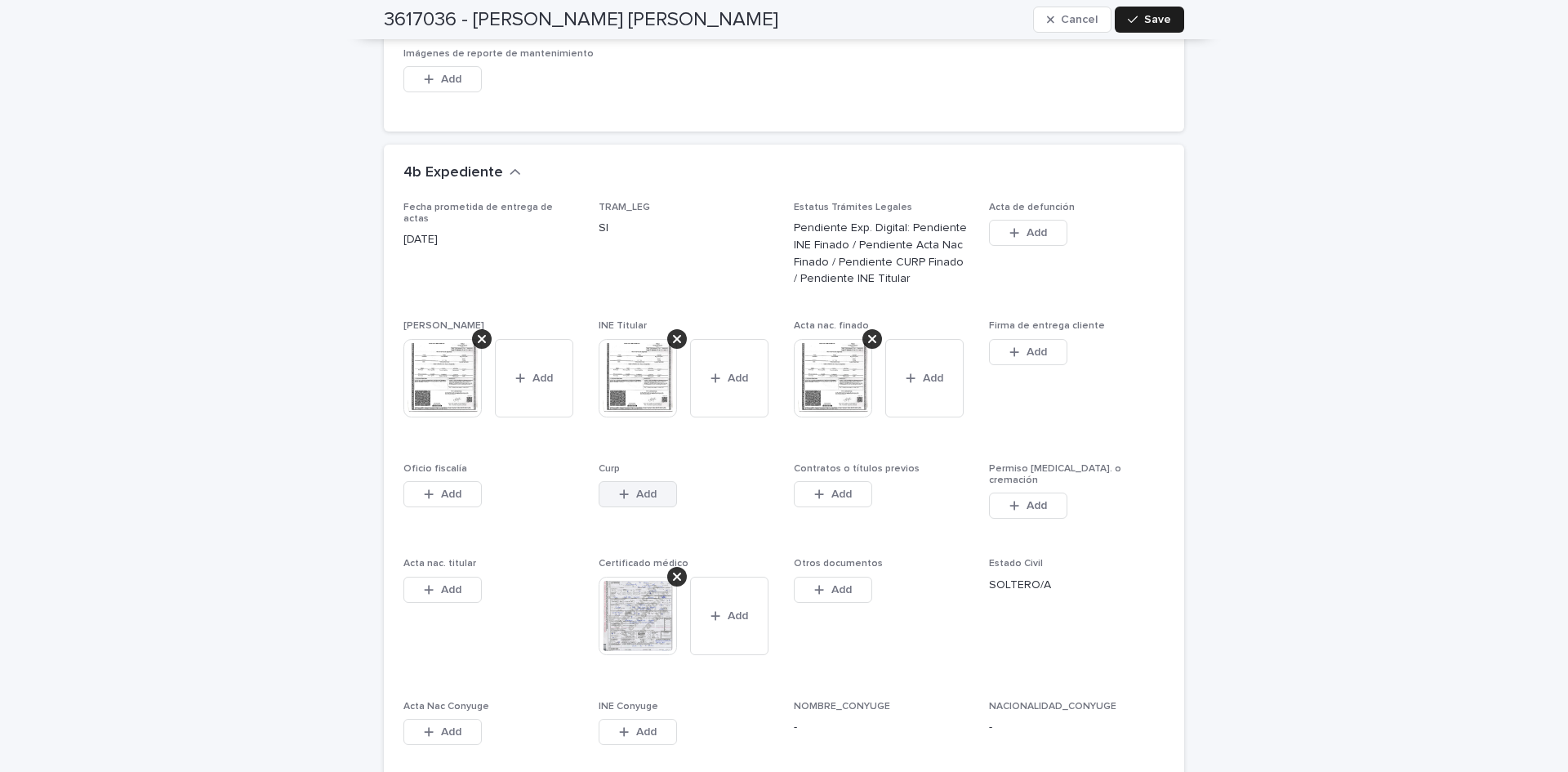
click at [639, 489] on span "Add" at bounding box center [647, 495] width 20 height 11
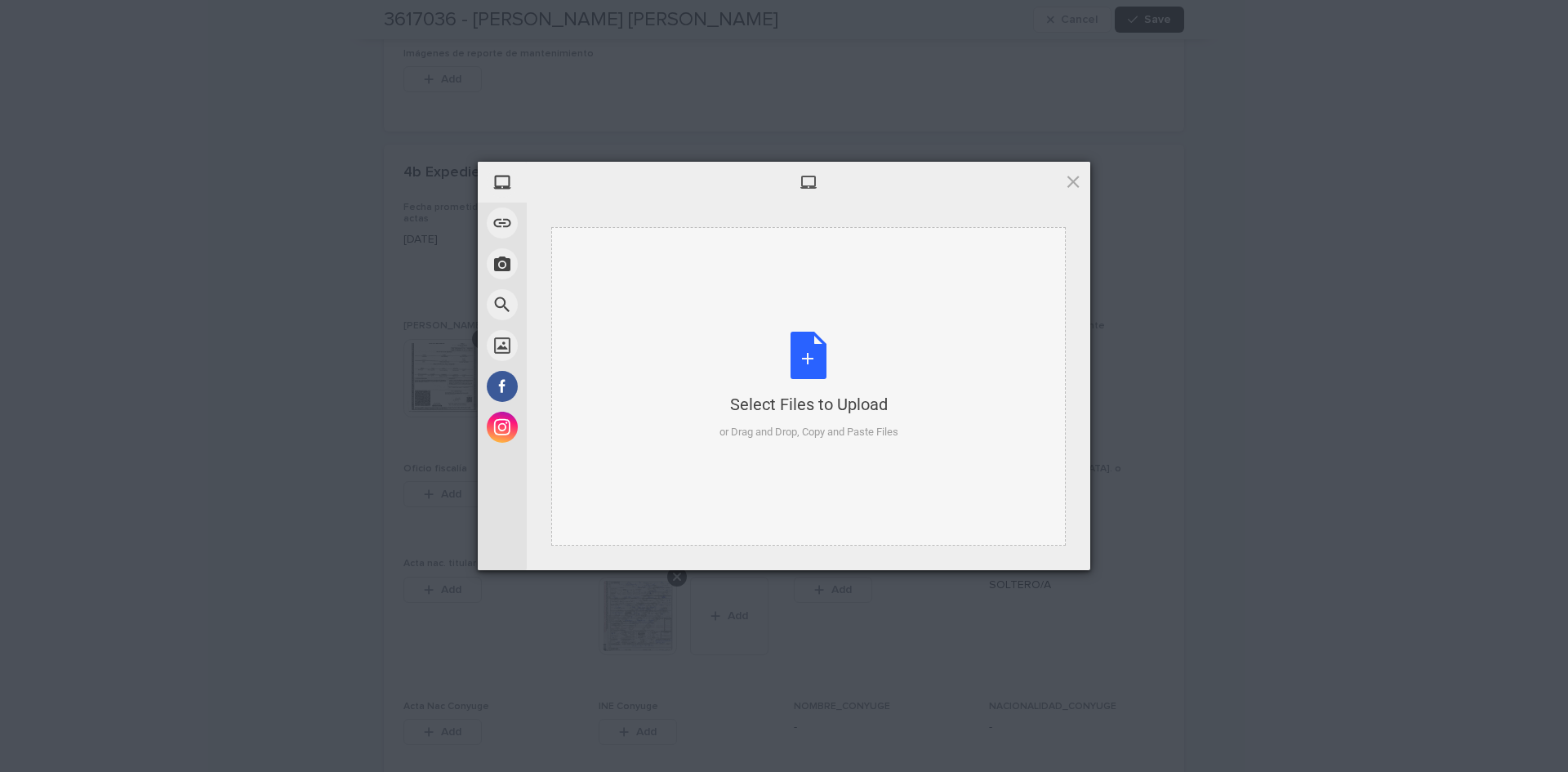
click at [796, 358] on div "Select Files to Upload or Drag and Drop, Copy and Paste Files" at bounding box center [809, 386] width 179 height 109
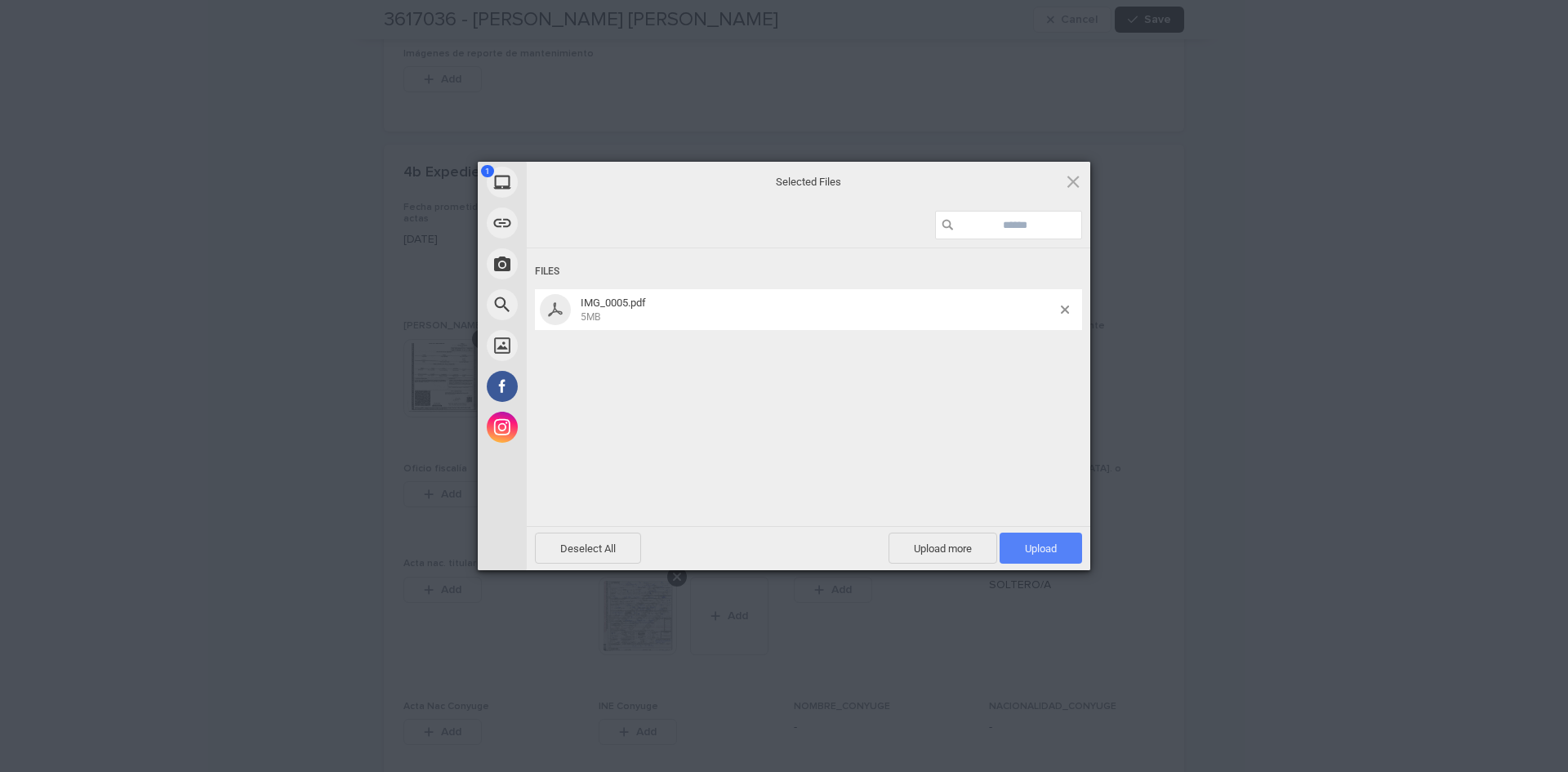
click at [1037, 547] on span "Upload 1" at bounding box center [1040, 548] width 31 height 12
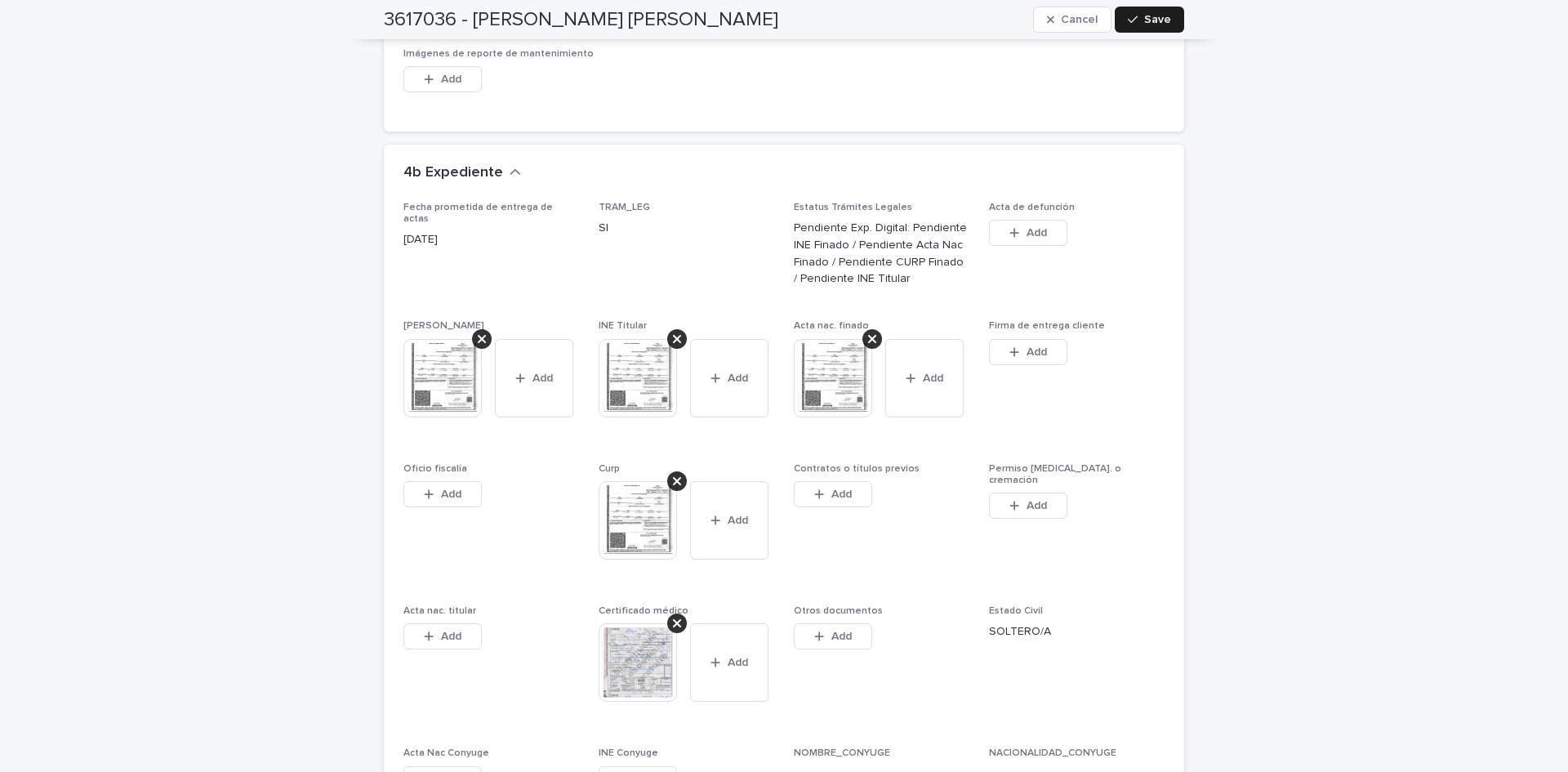
click at [1152, 15] on span "Save" at bounding box center [1158, 19] width 27 height 11
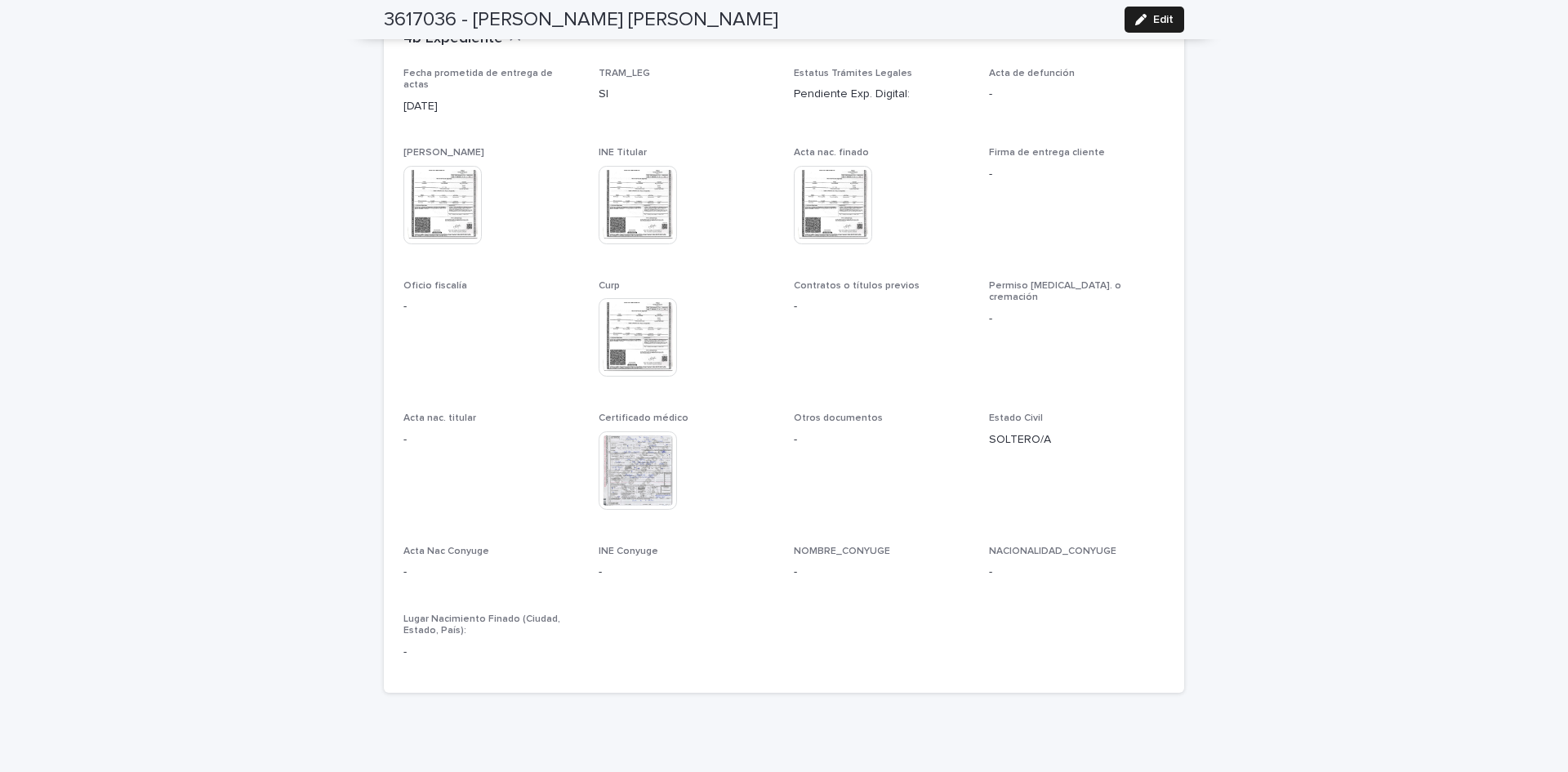
scroll to position [775, 0]
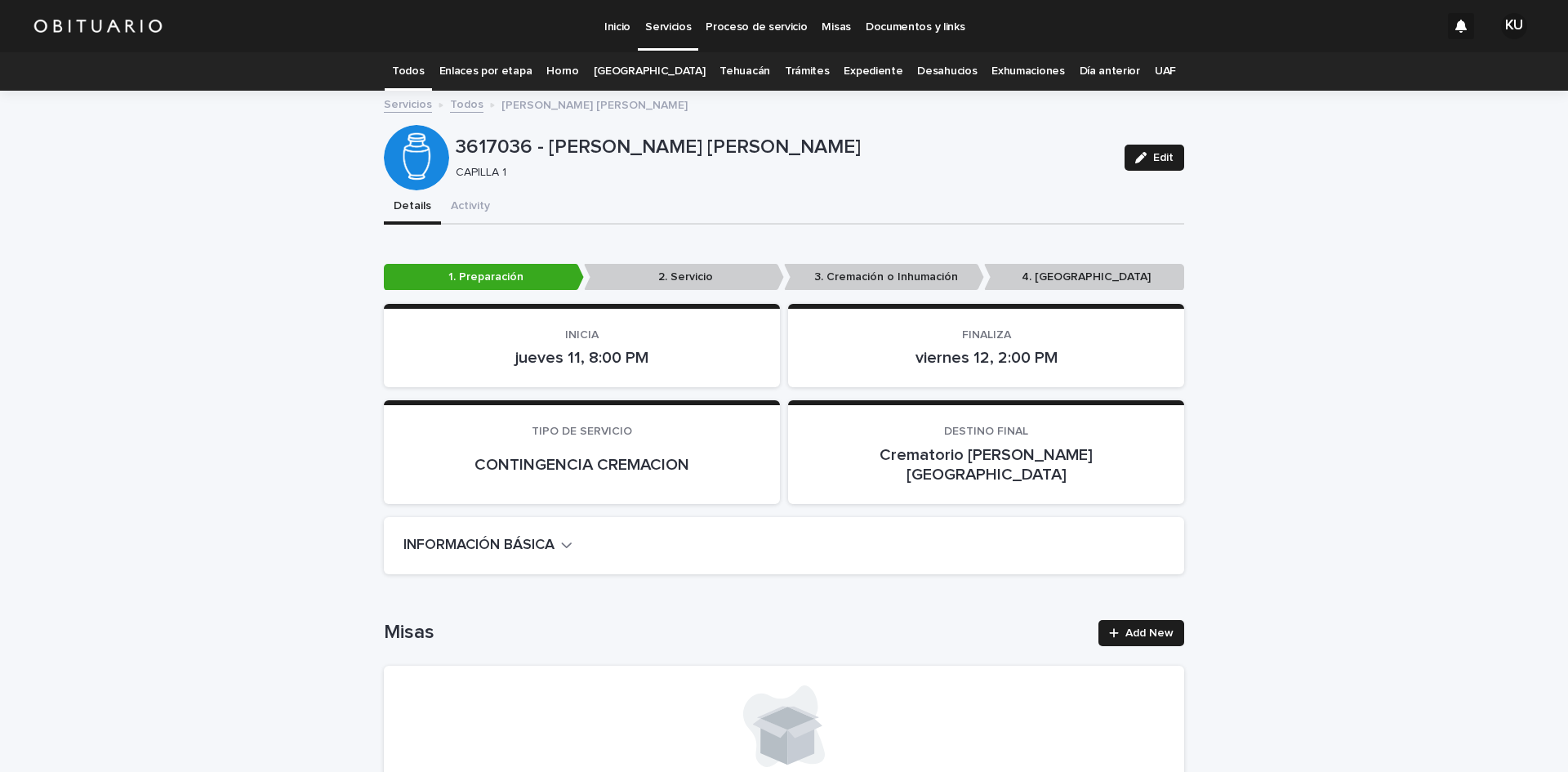
click at [657, 31] on p "Servicios" at bounding box center [668, 17] width 46 height 34
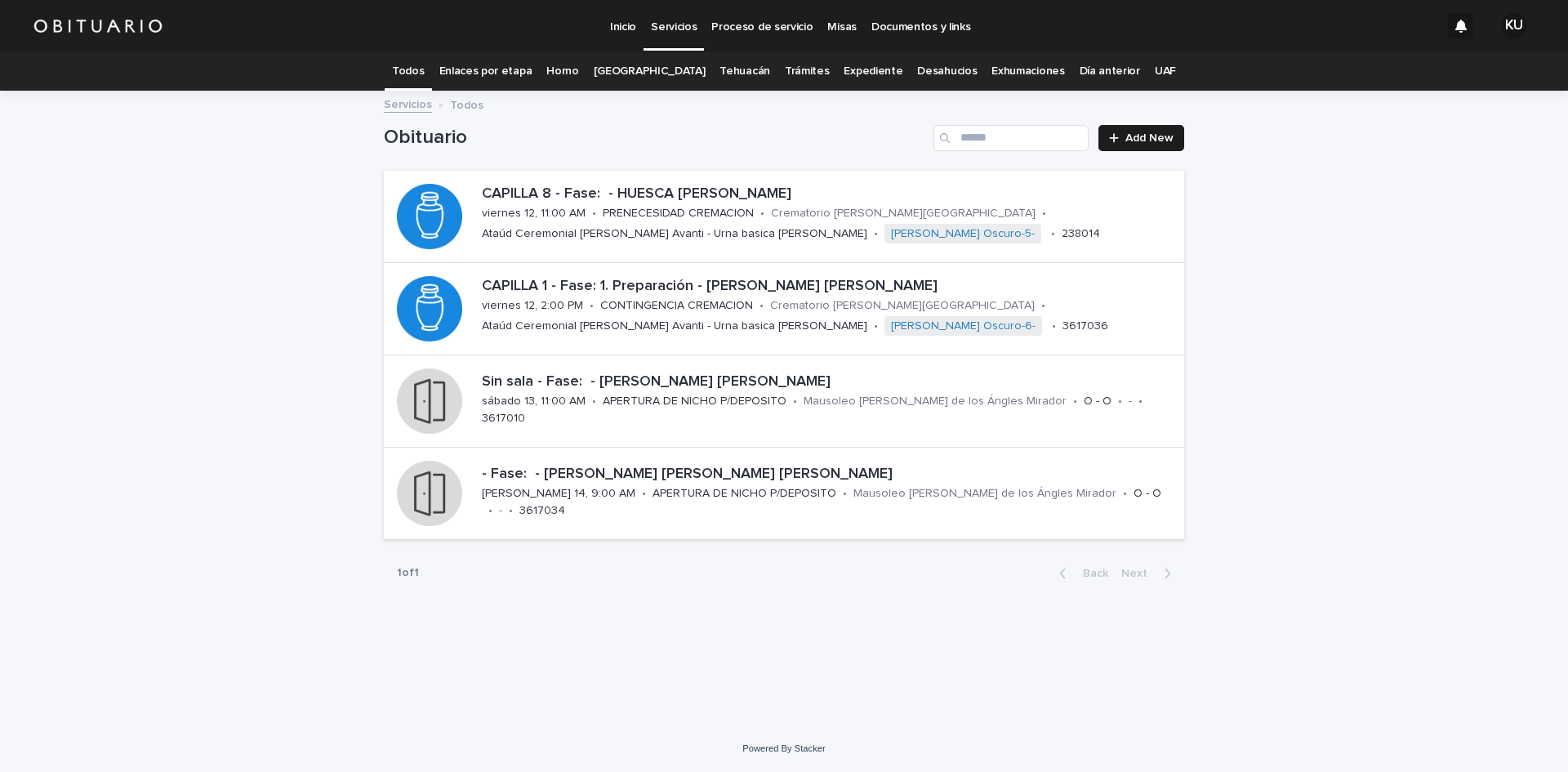
click at [661, 67] on link "[GEOGRAPHIC_DATA]" at bounding box center [650, 72] width 112 height 39
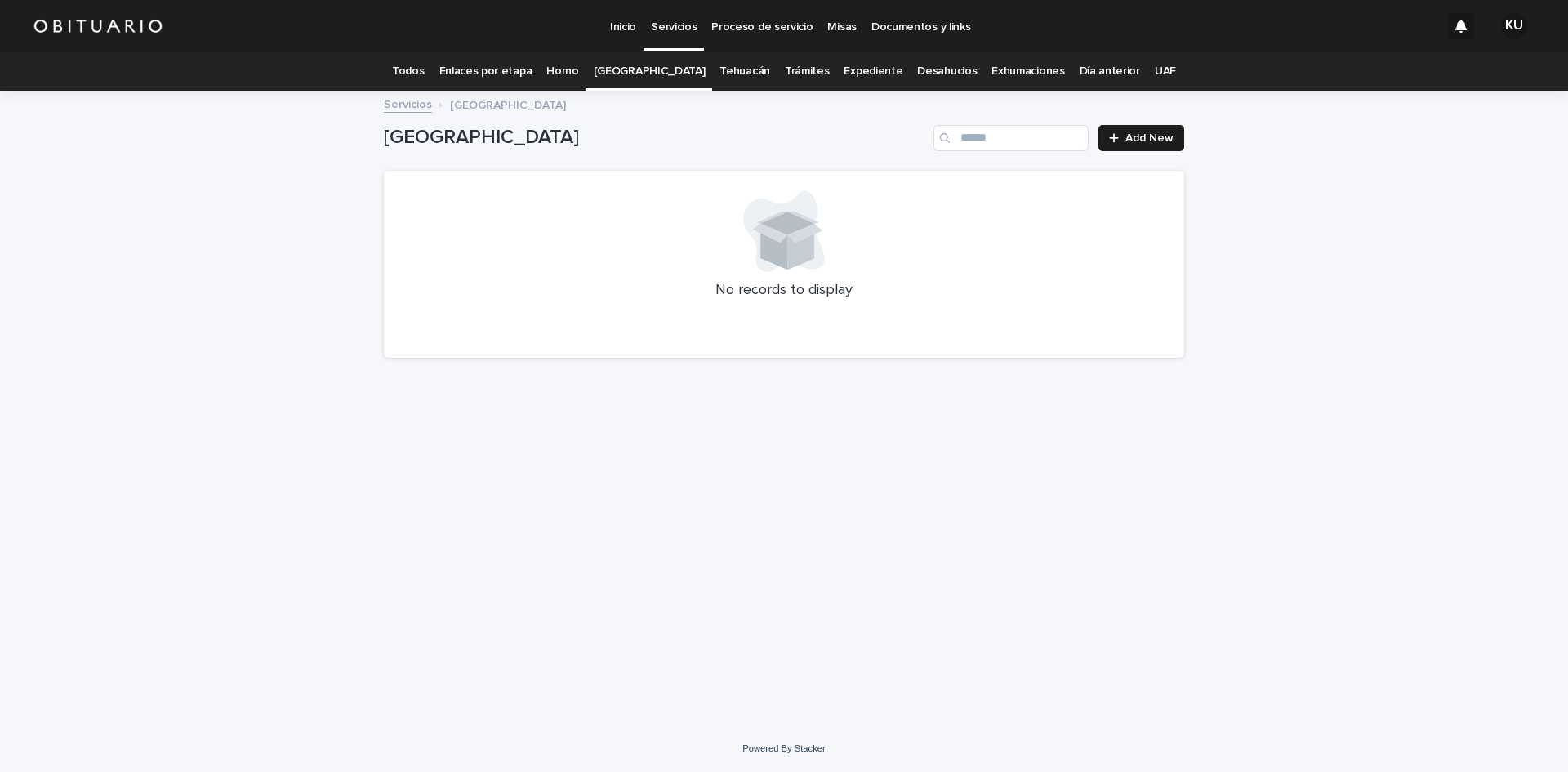
click at [670, 25] on p "Servicios" at bounding box center [675, 17] width 46 height 34
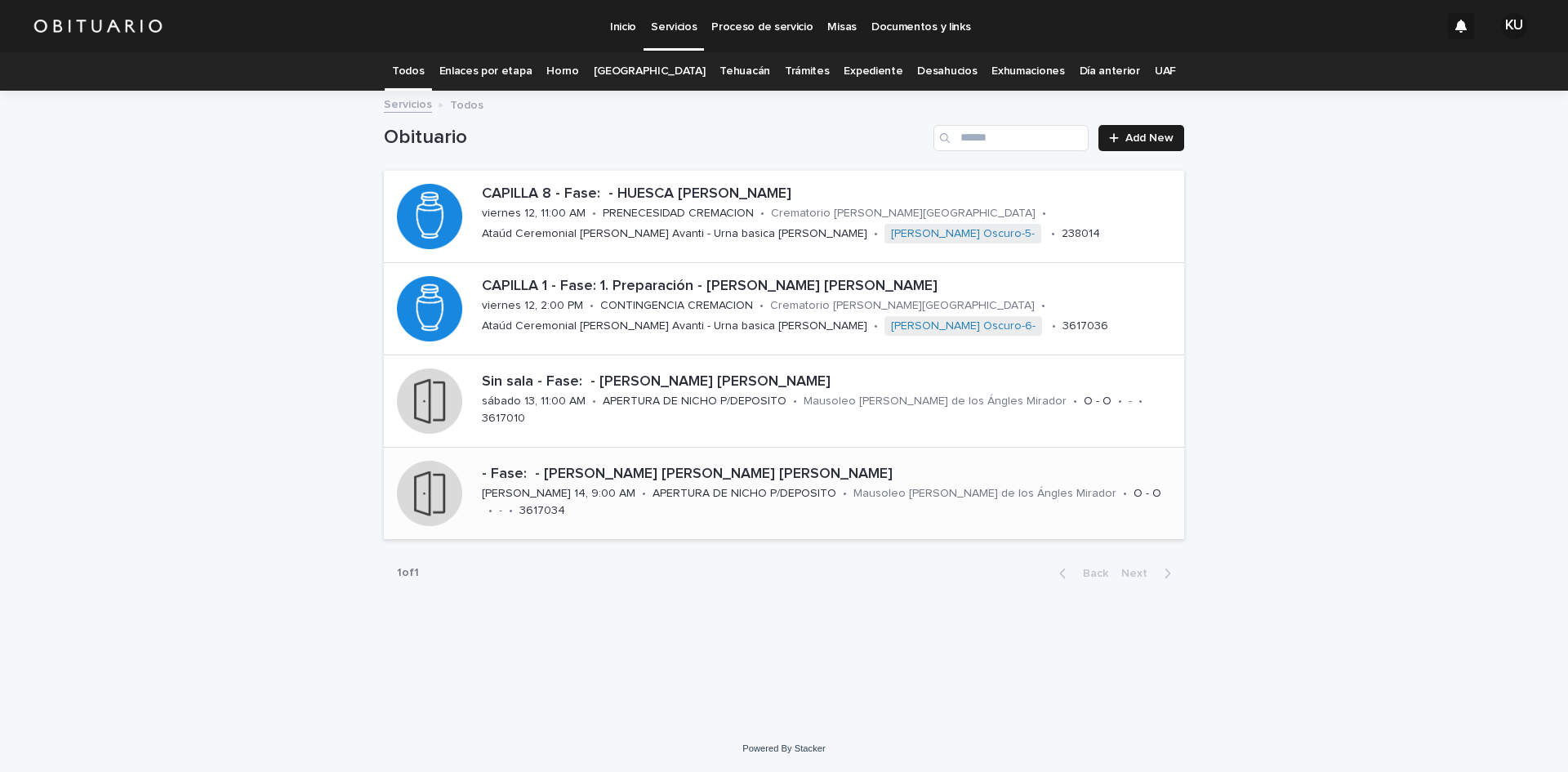
click at [858, 483] on p "- Fase: - [PERSON_NAME] [PERSON_NAME] [PERSON_NAME]" at bounding box center [830, 474] width 696 height 18
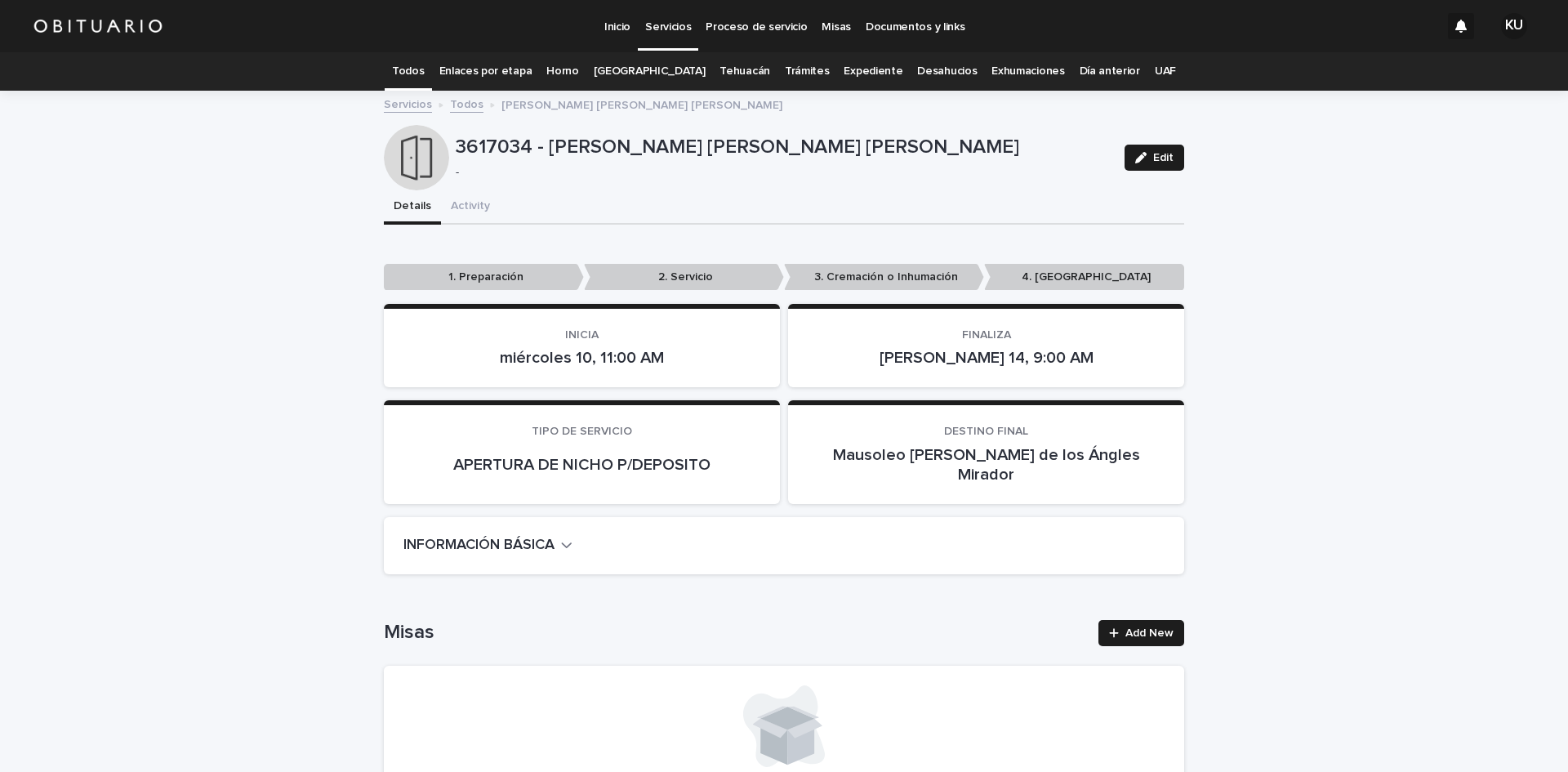
click at [665, 37] on link "Servicios" at bounding box center [667, 24] width 60 height 48
